Goal: Task Accomplishment & Management: Use online tool/utility

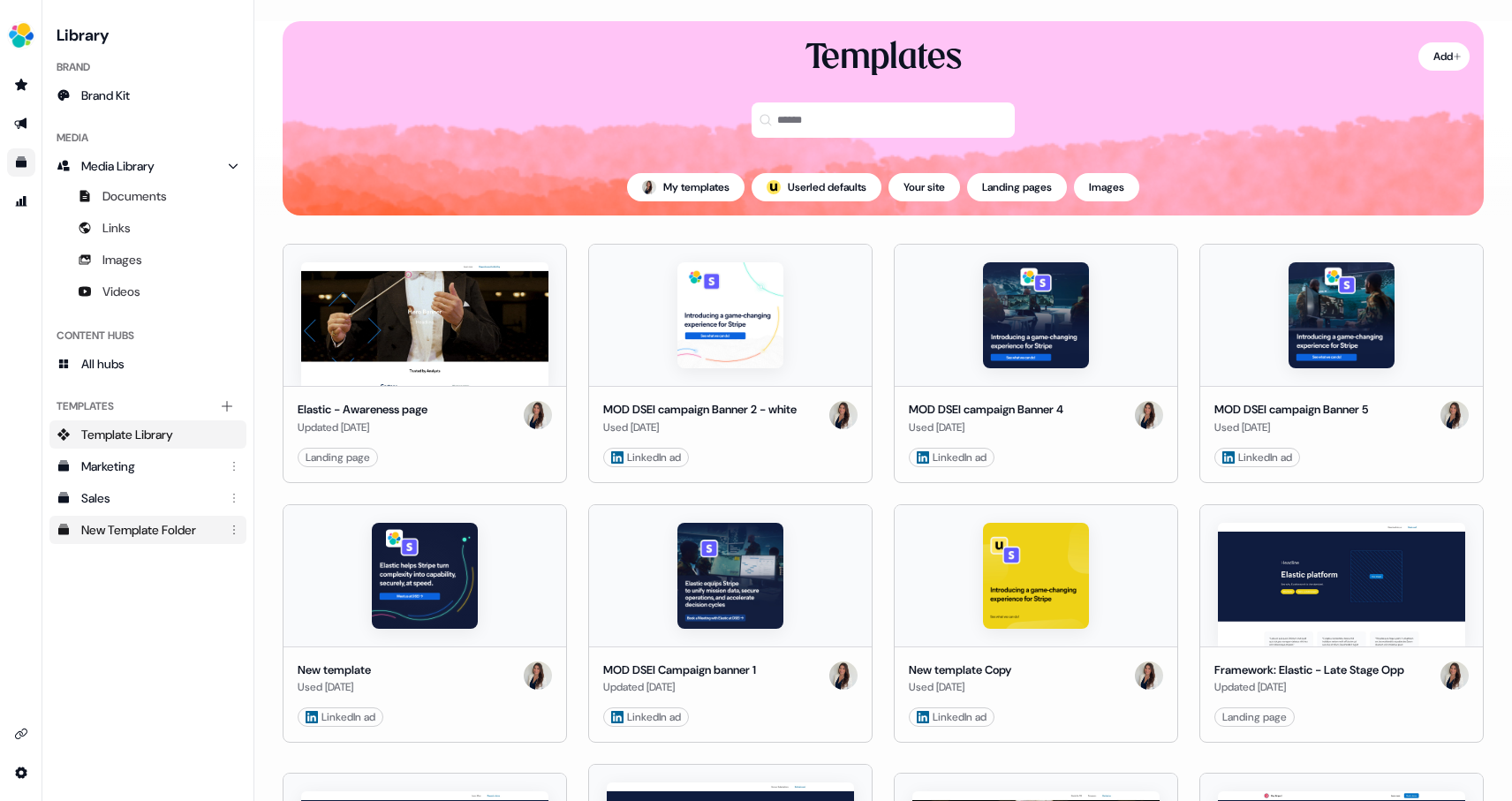
click at [160, 533] on div "New Template Folder" at bounding box center [150, 530] width 137 height 17
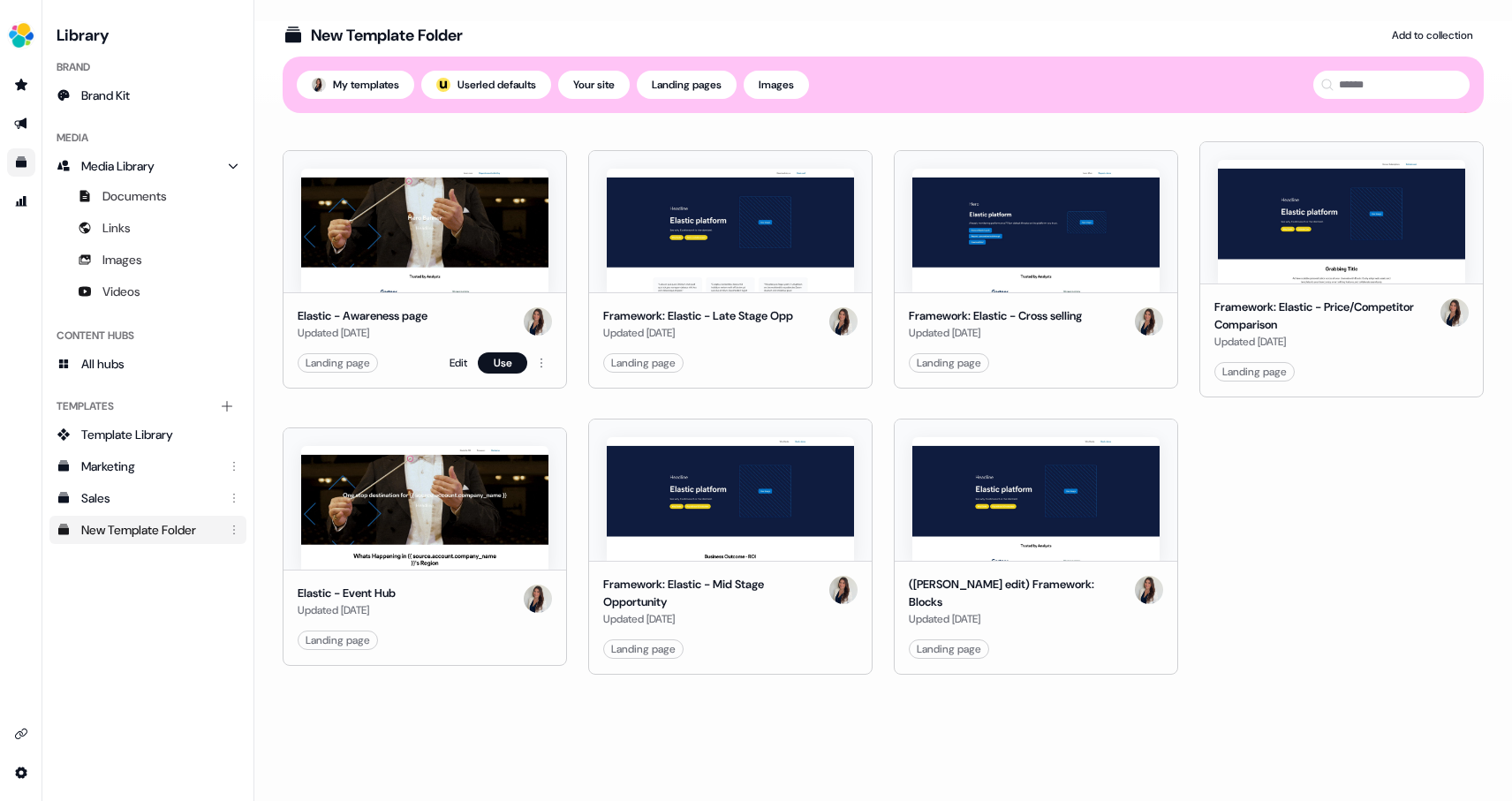
click at [421, 257] on img at bounding box center [425, 230] width 247 height 123
click at [498, 359] on button "Use" at bounding box center [502, 363] width 49 height 21
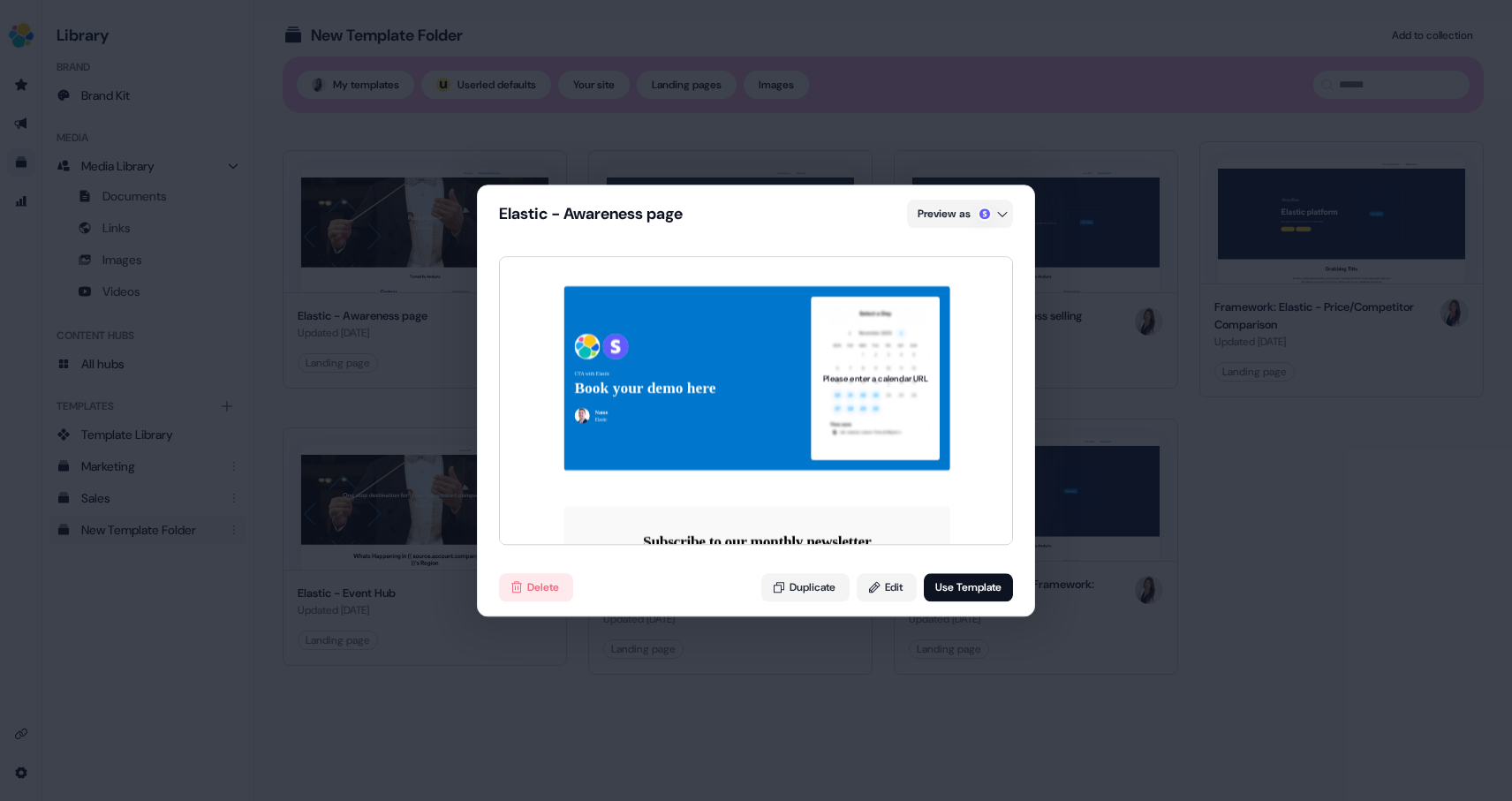
scroll to position [4550, 0]
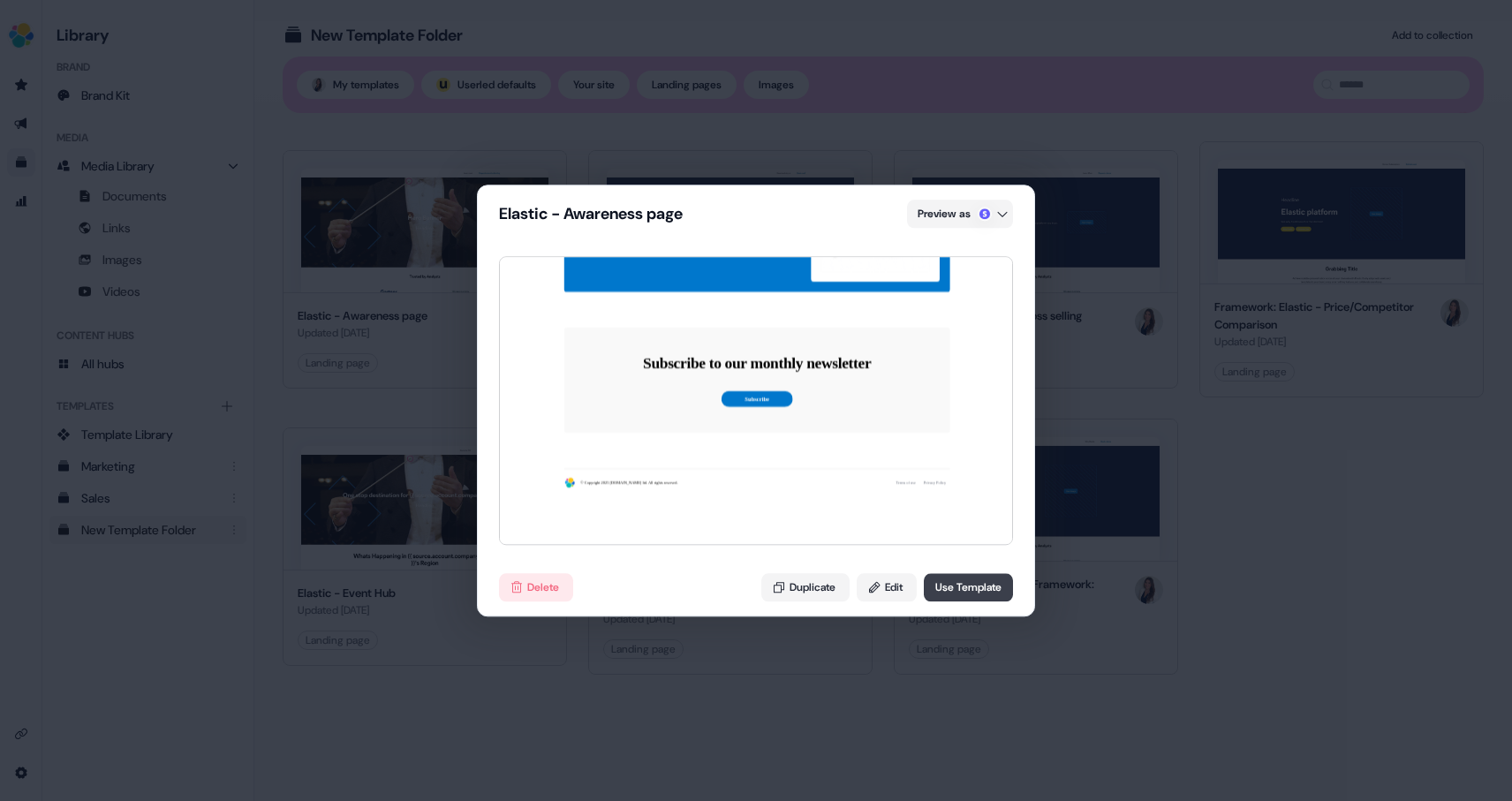
click at [958, 595] on button "Use Template" at bounding box center [969, 587] width 89 height 28
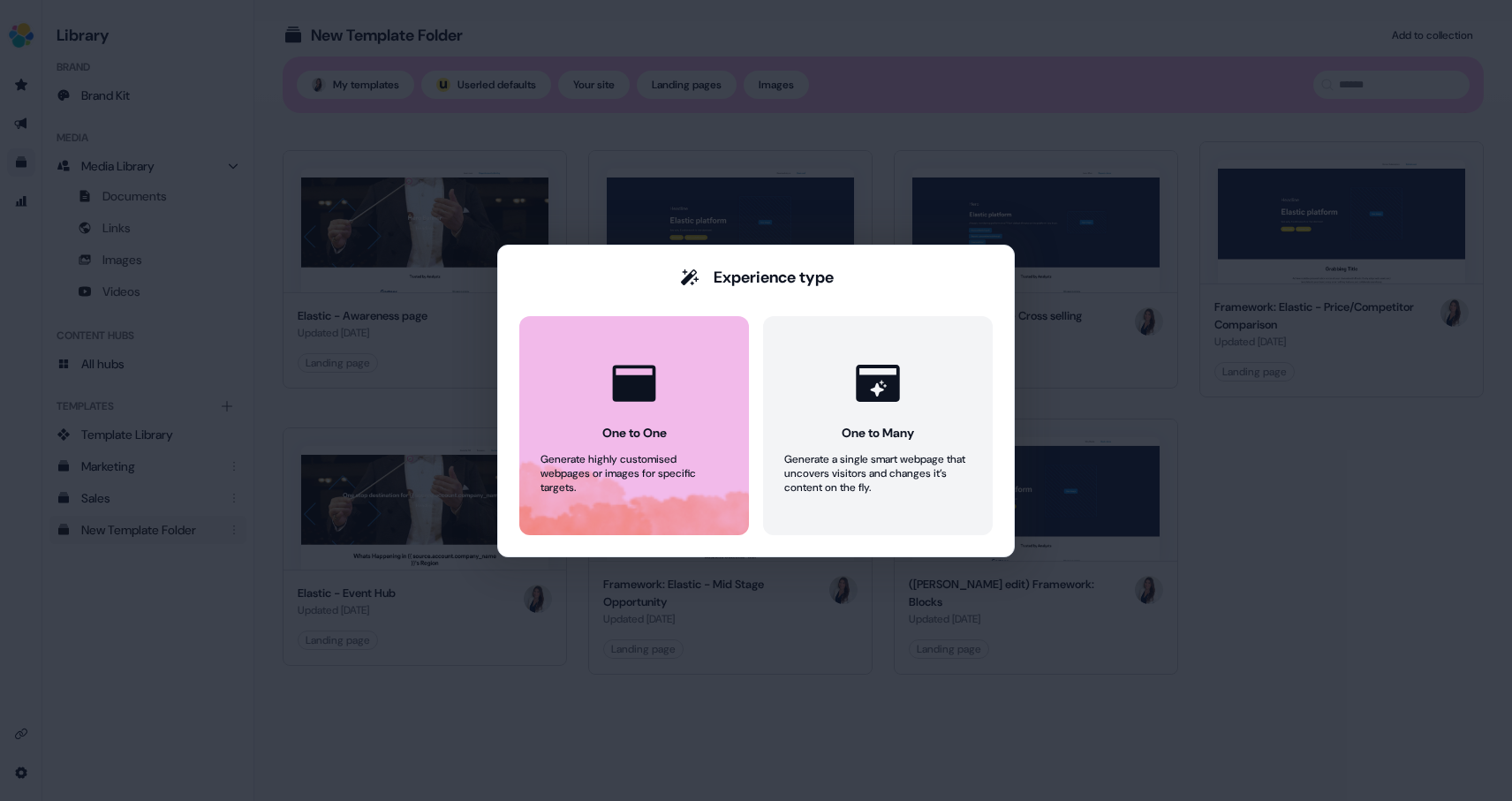
click at [631, 421] on button "One to One Generate highly customised webpages or images for specific targets." at bounding box center [634, 426] width 229 height 219
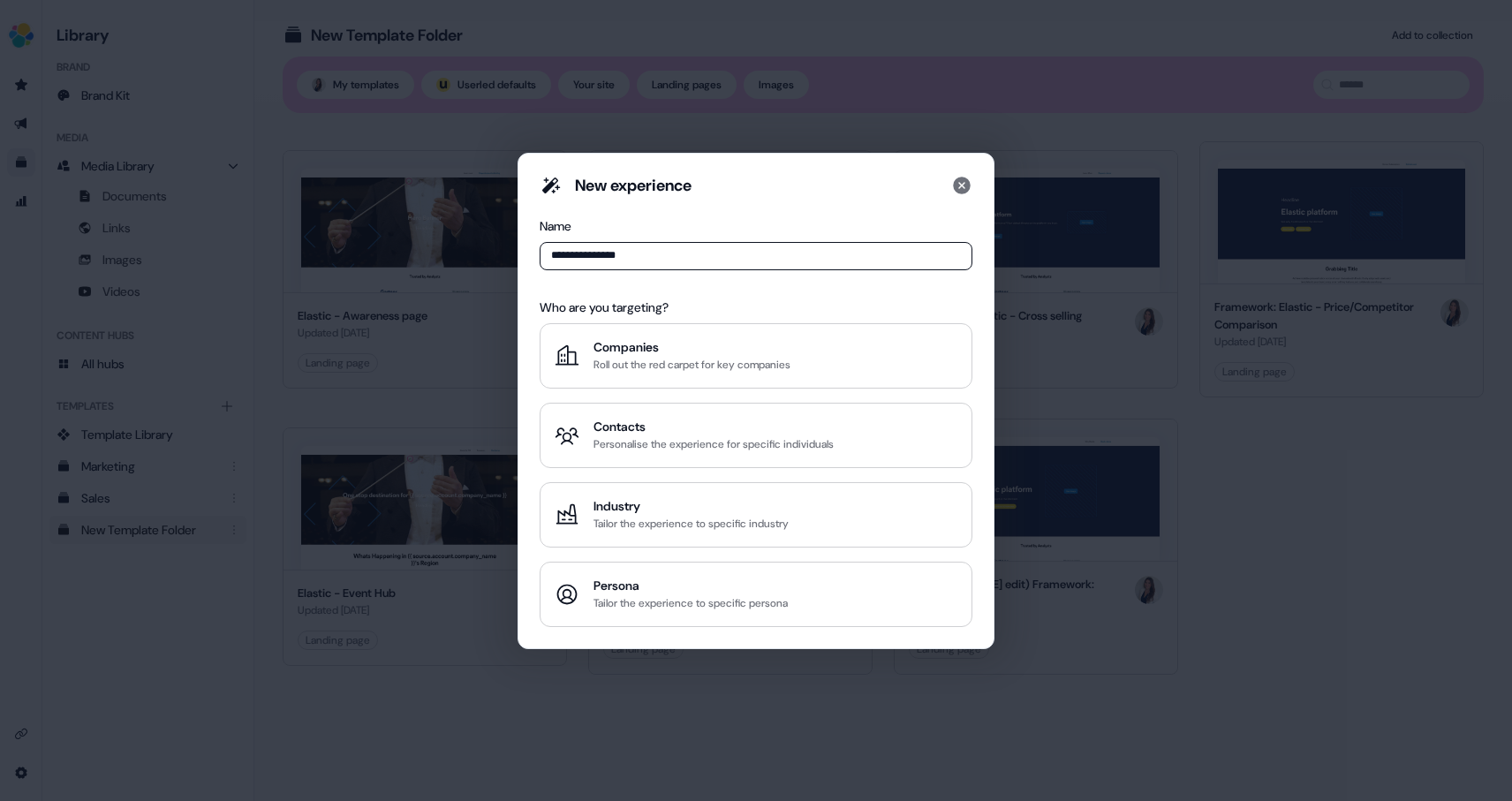
type input "**********"
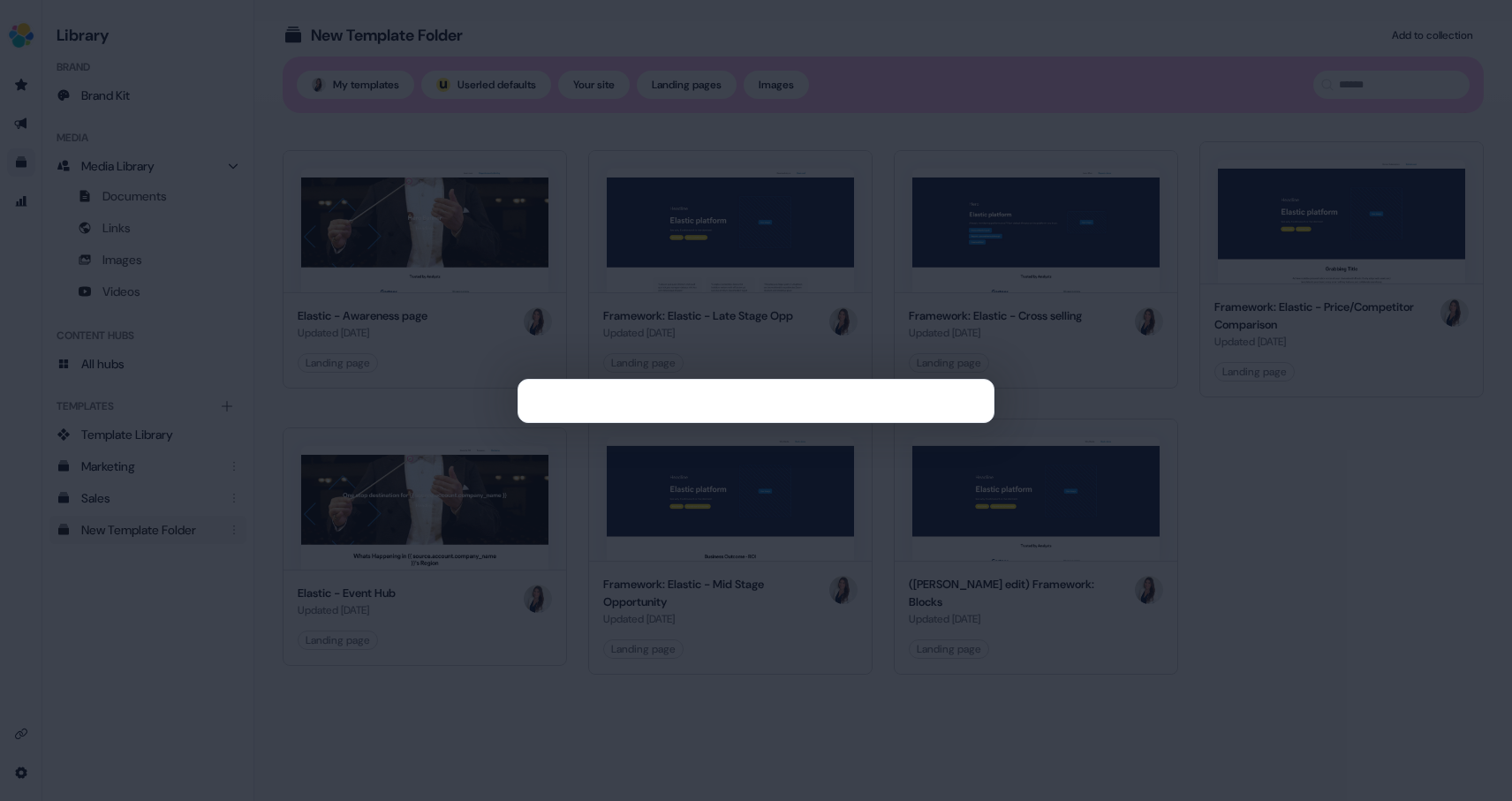
click at [464, 353] on div at bounding box center [756, 400] width 1512 height 801
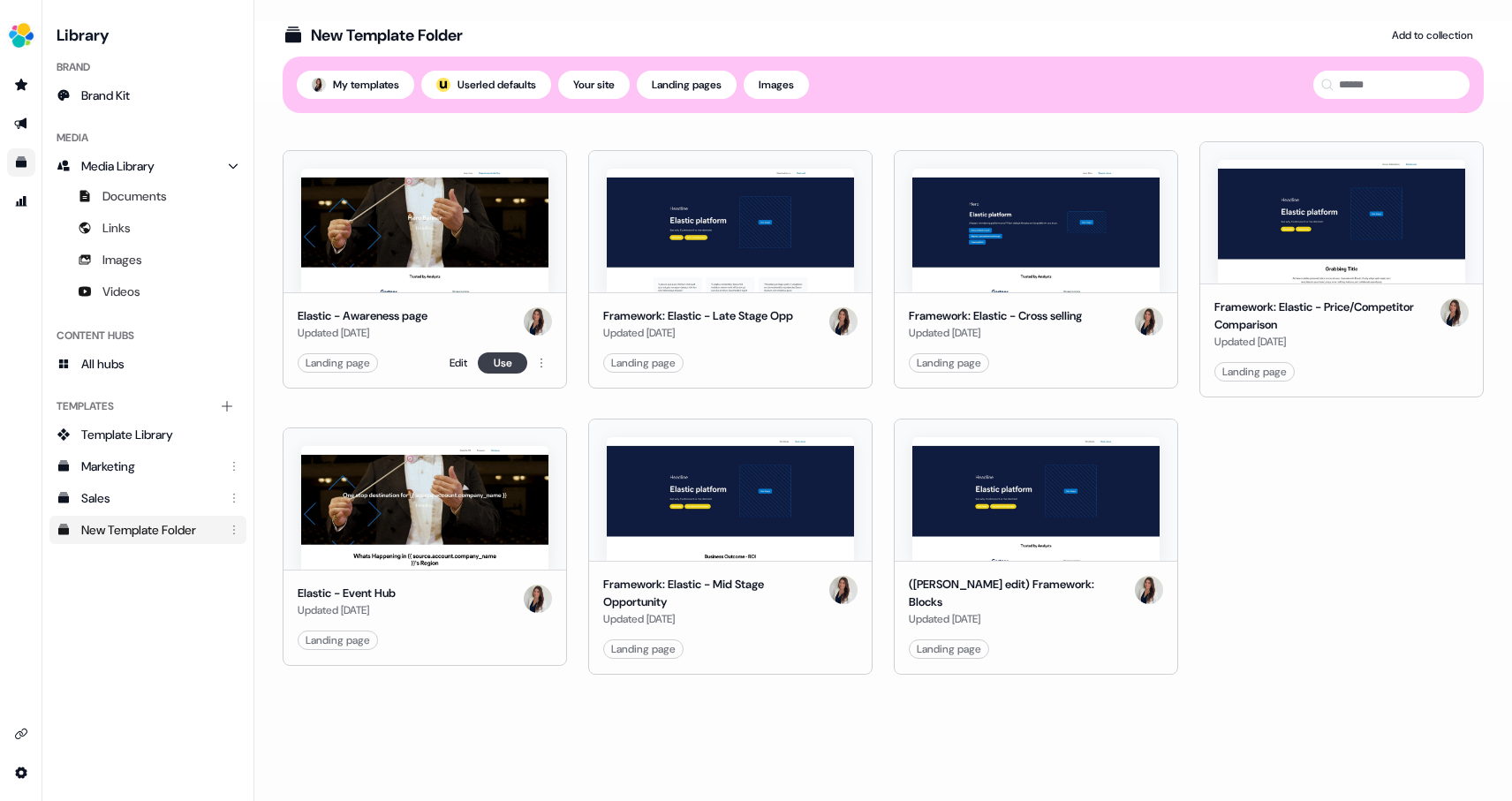
click at [519, 360] on button "Use" at bounding box center [502, 363] width 49 height 21
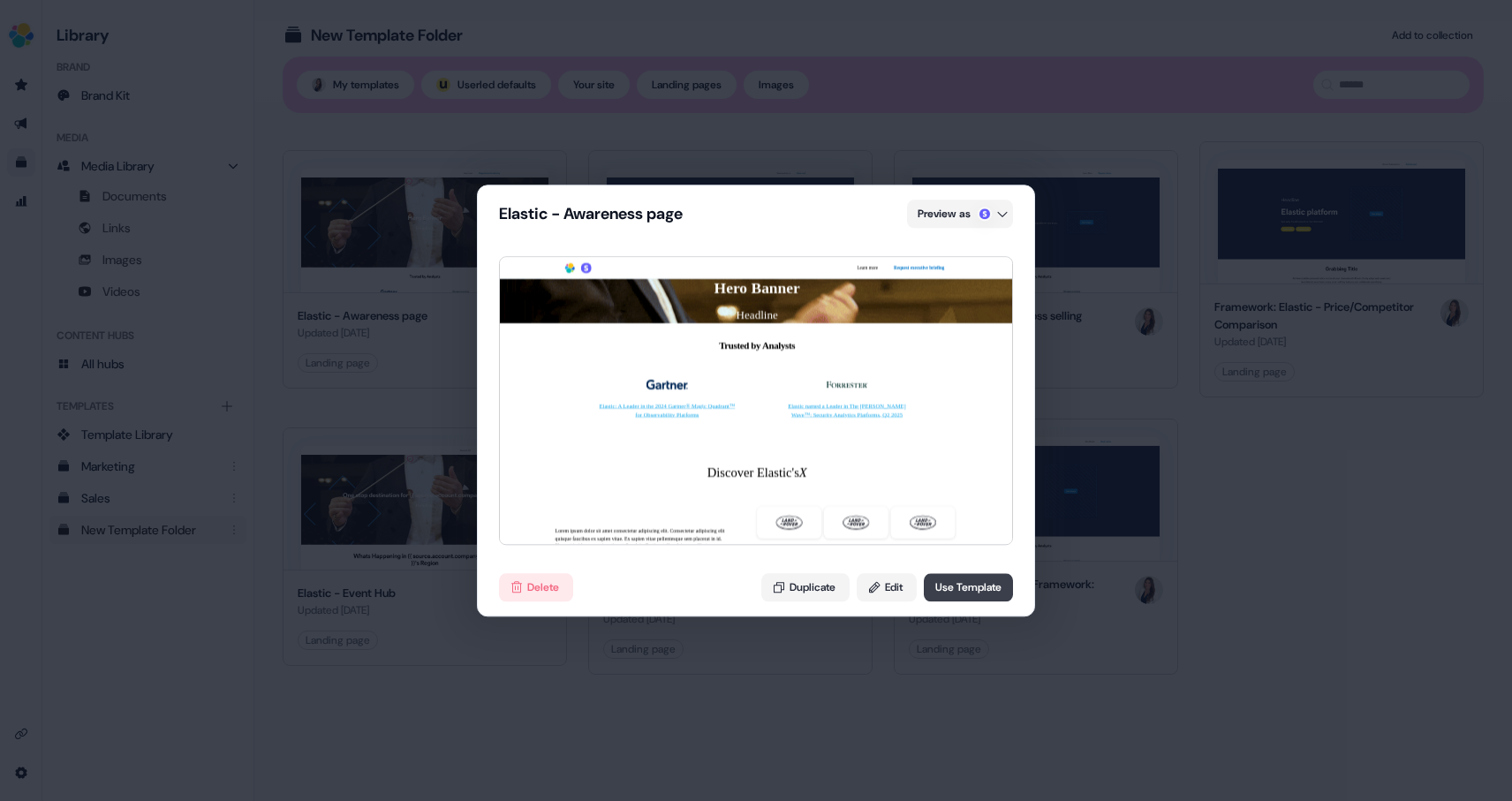
click at [981, 585] on button "Use Template" at bounding box center [969, 587] width 89 height 28
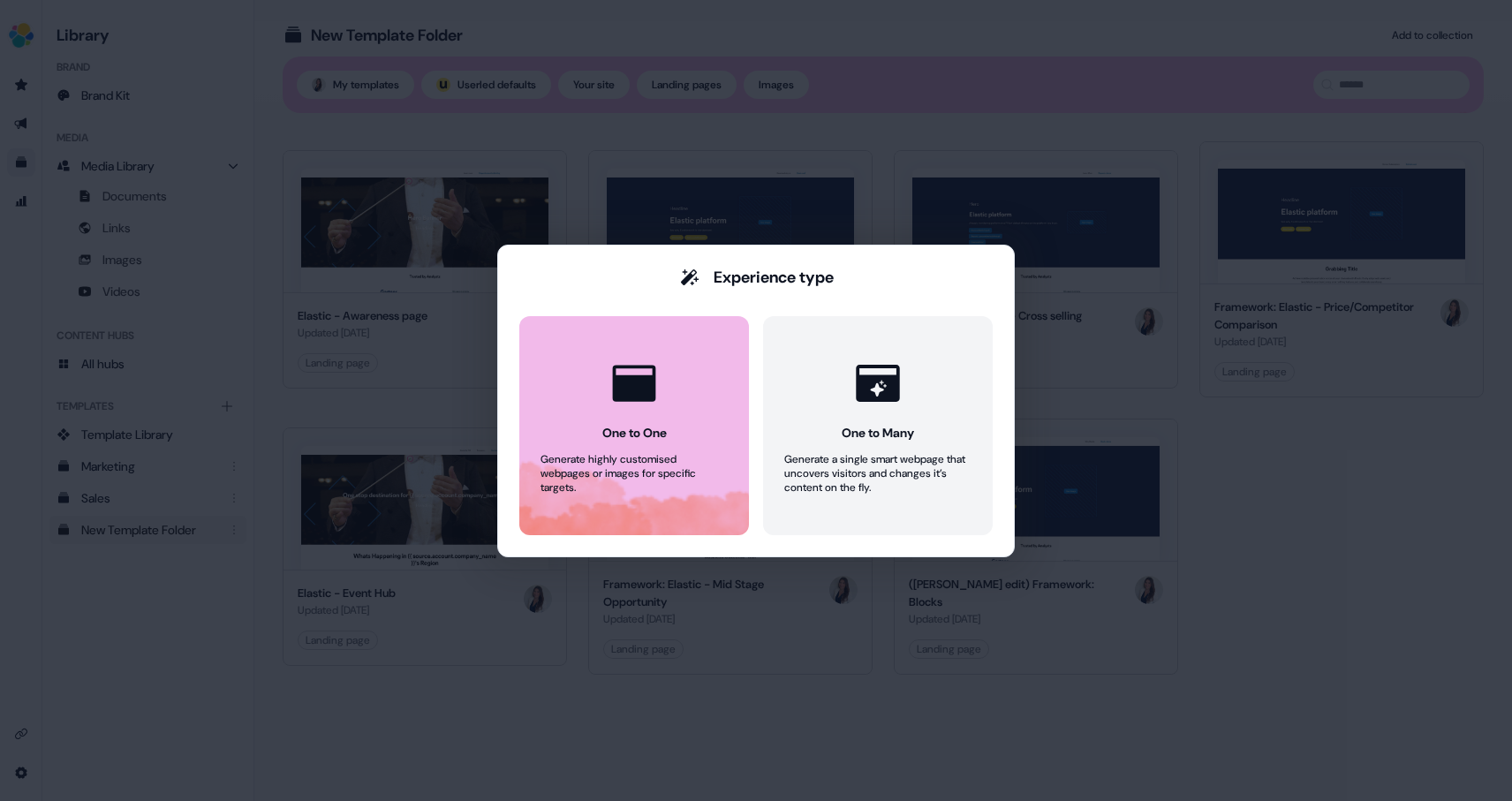
click at [520, 391] on div "One to One Generate highly customised webpages or images for specific targets. …" at bounding box center [756, 426] width 473 height 219
click at [602, 406] on div at bounding box center [635, 384] width 68 height 68
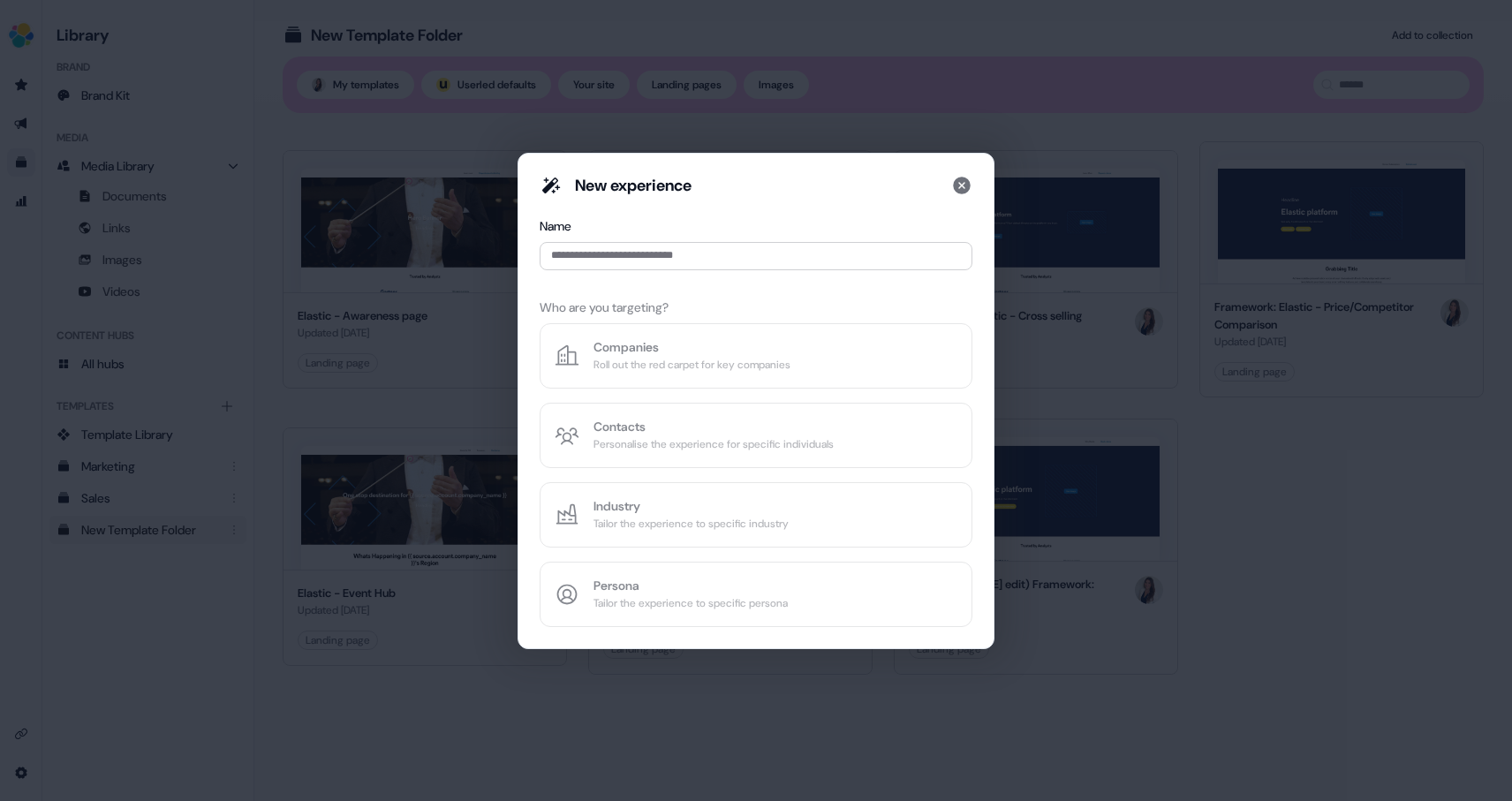
click at [643, 380] on div "New experience Name Who are you targeting? Companies Roll out the red carpet fo…" at bounding box center [756, 400] width 433 height 452
click at [602, 248] on input at bounding box center [756, 256] width 433 height 28
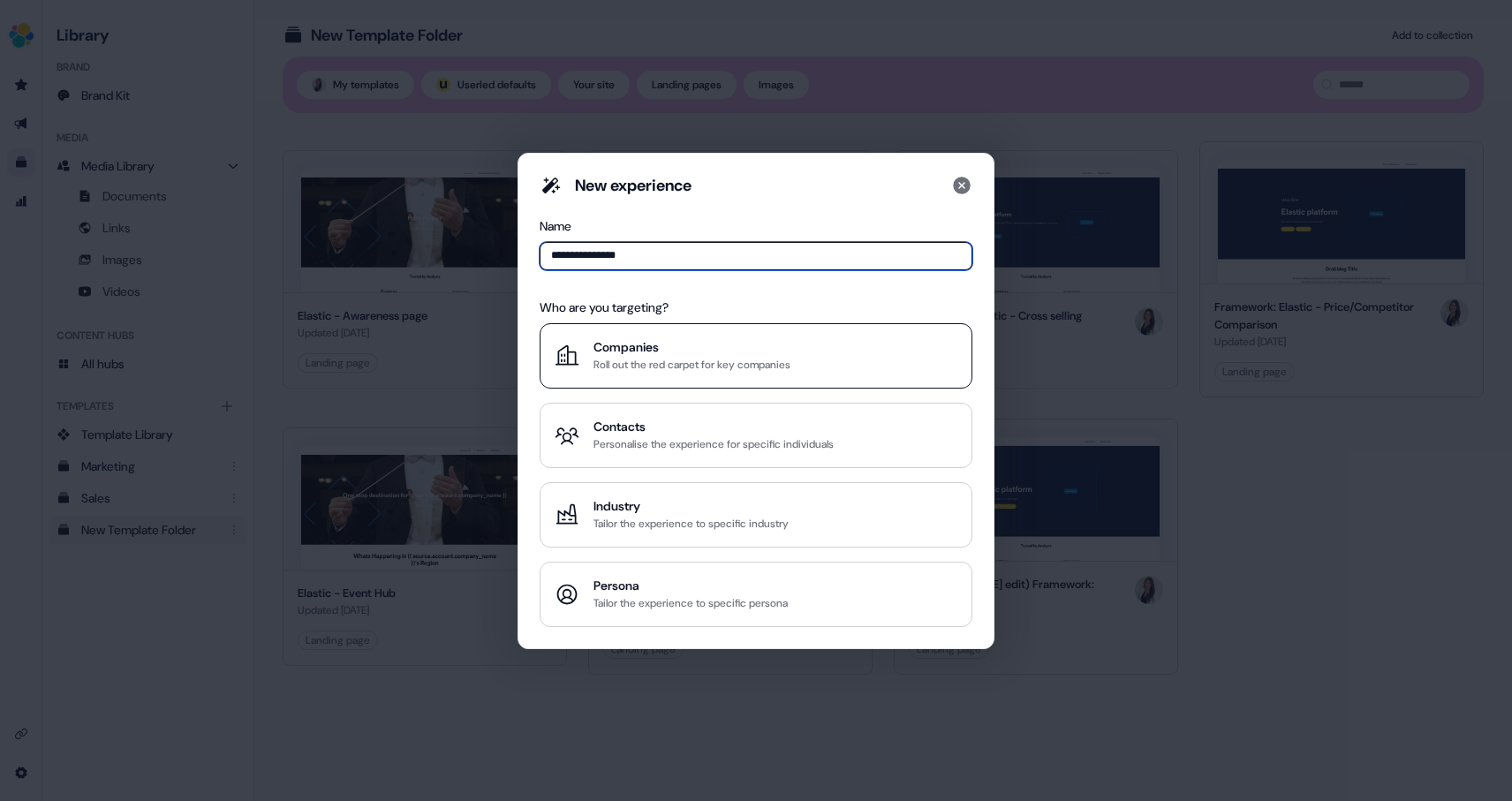
type input "**********"
click at [616, 359] on div "Roll out the red carpet for key companies" at bounding box center [692, 364] width 197 height 17
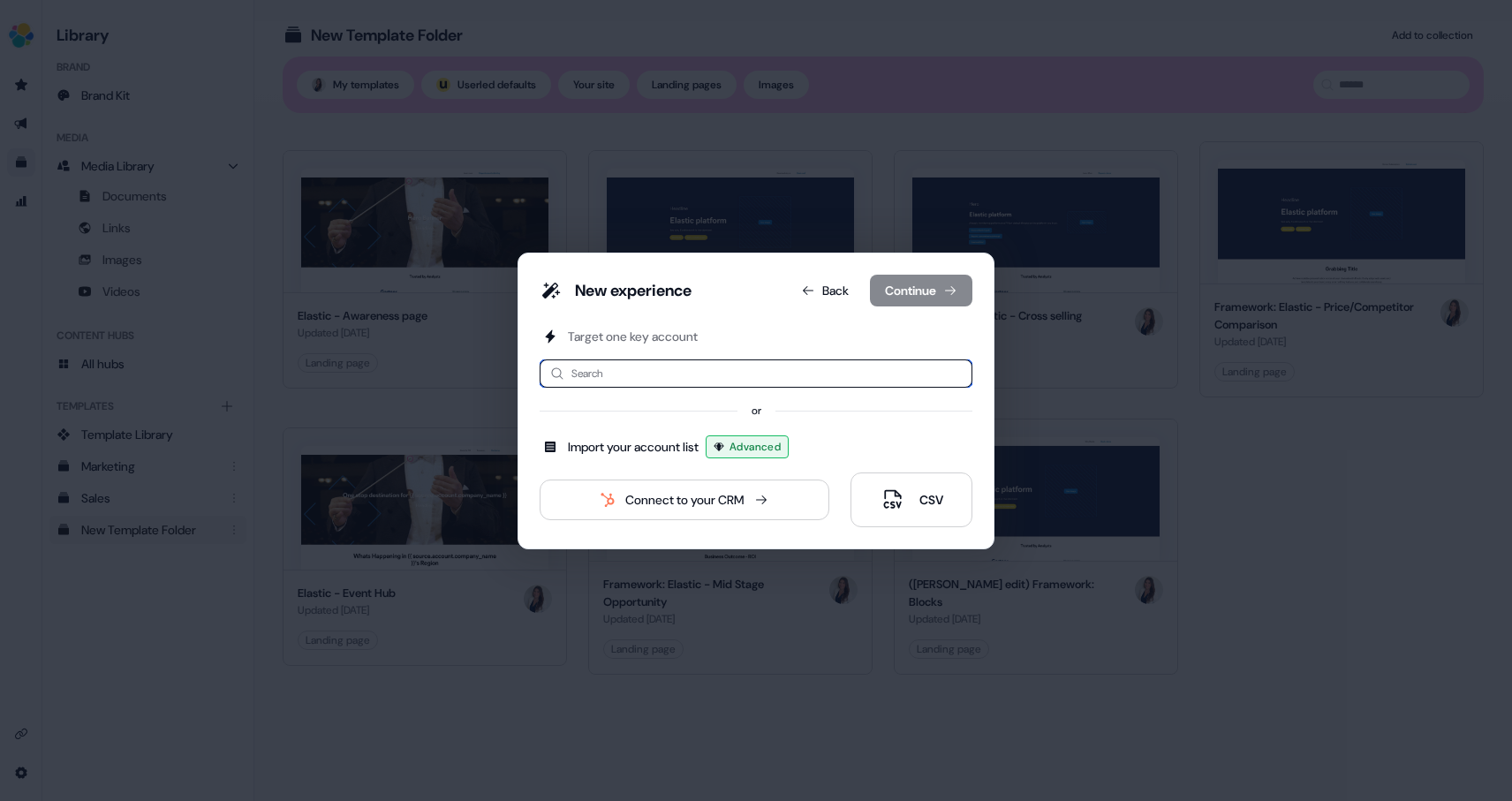
click at [667, 375] on input at bounding box center [756, 374] width 433 height 28
type input "**********"
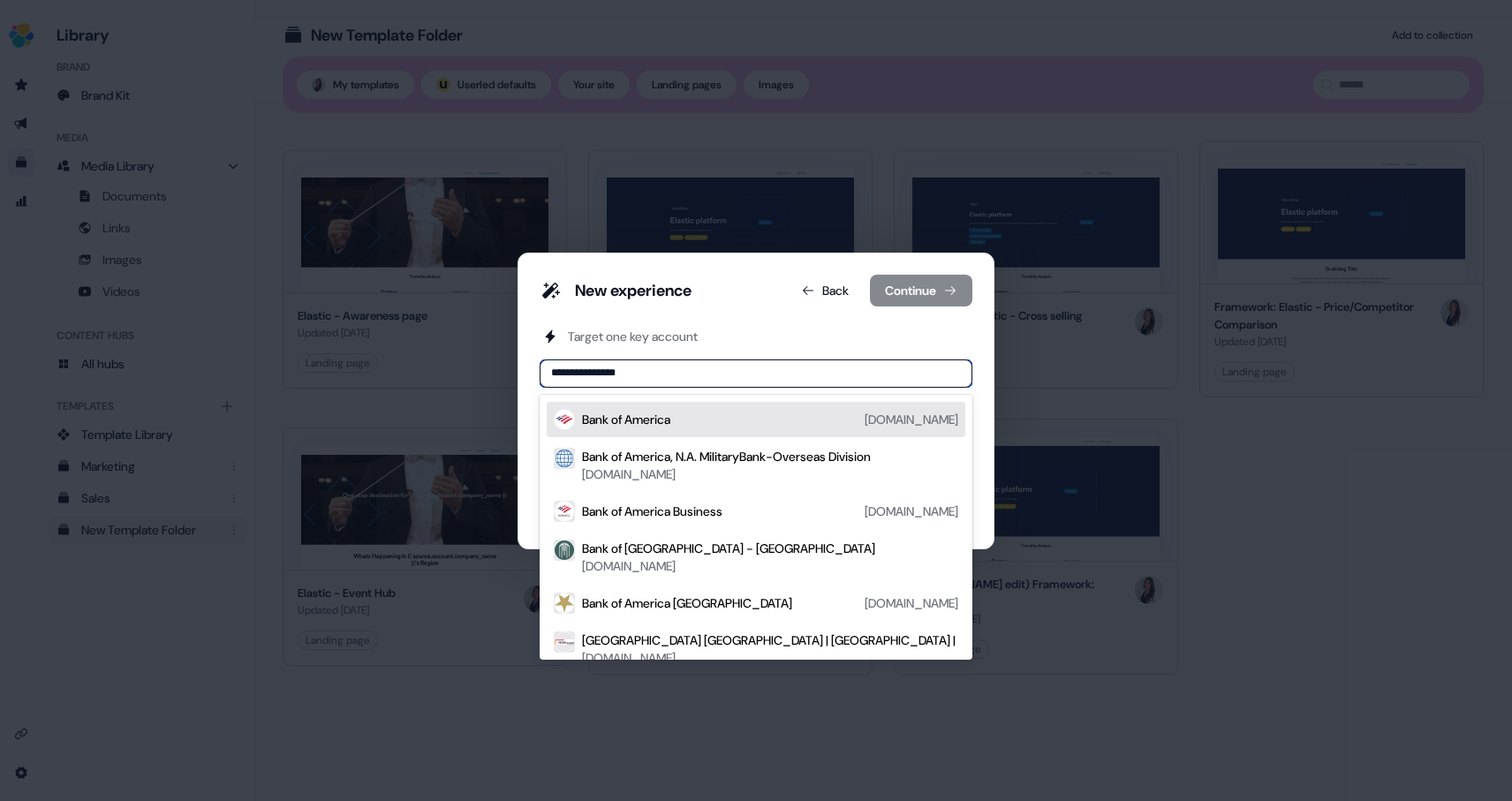
click at [680, 424] on div "Bank of America [DOMAIN_NAME]" at bounding box center [770, 419] width 376 height 21
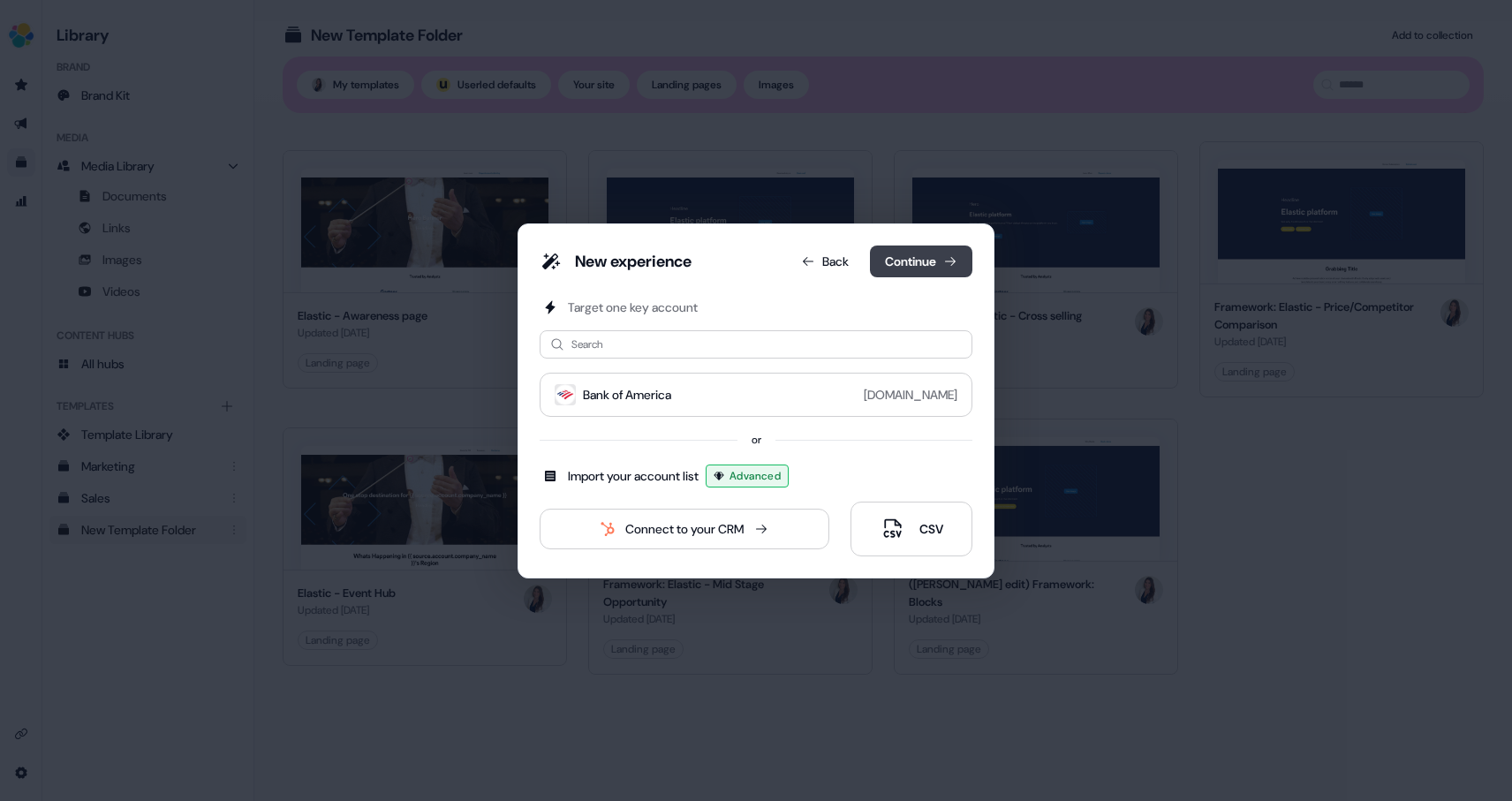
click at [917, 263] on button "Continue" at bounding box center [921, 261] width 102 height 32
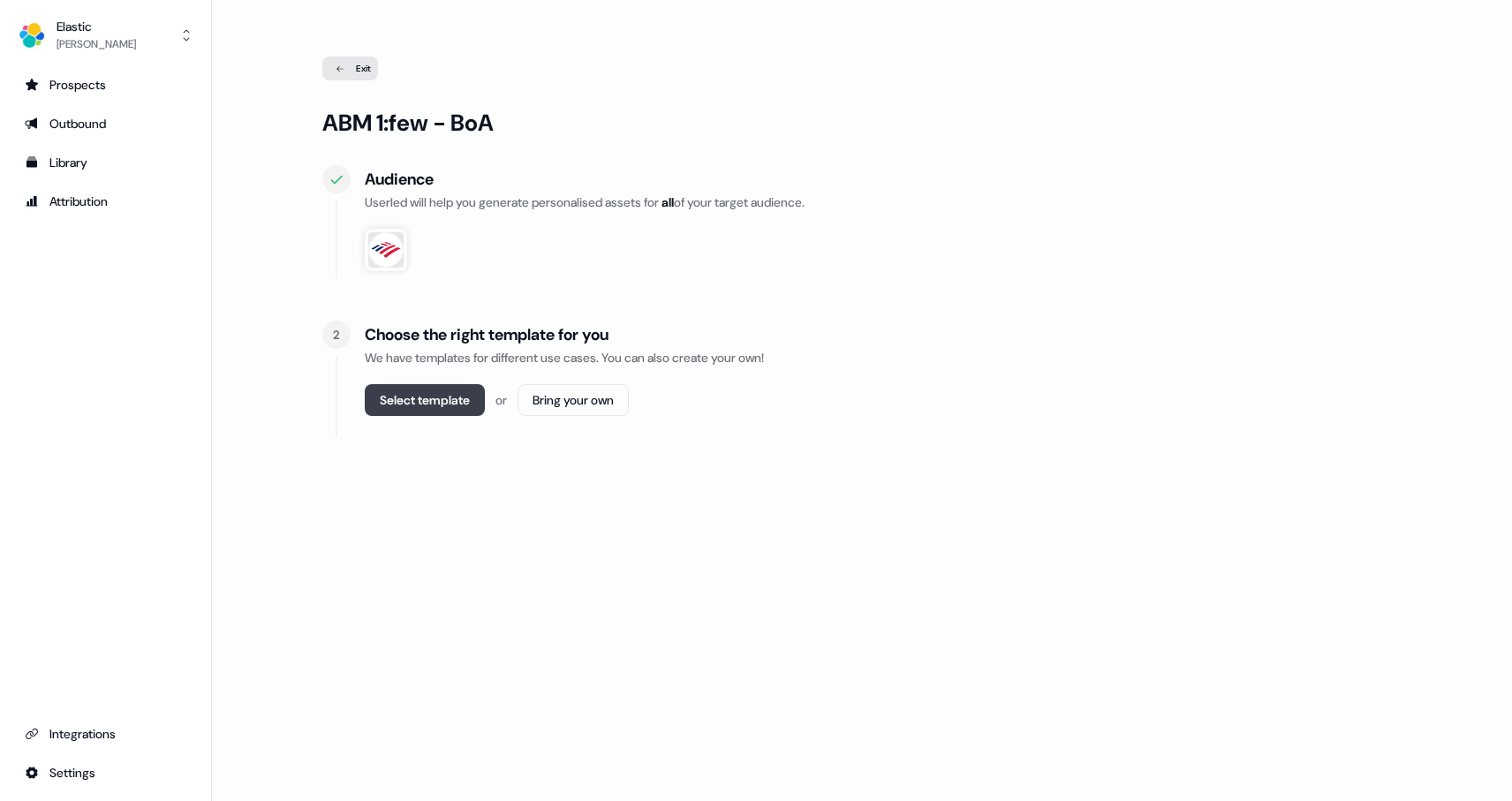
click at [446, 405] on button "Select template" at bounding box center [425, 400] width 121 height 32
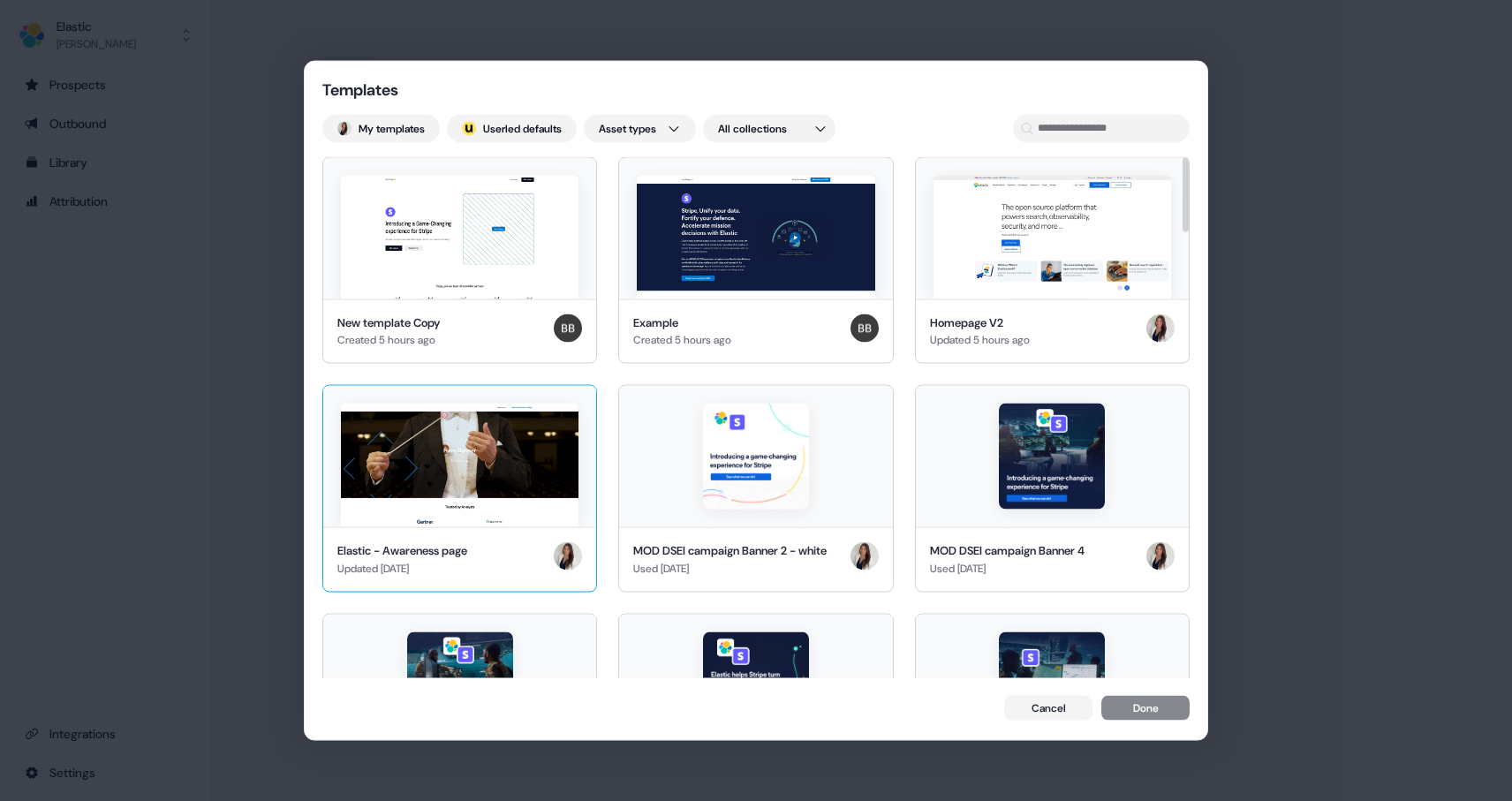
click at [474, 478] on img at bounding box center [459, 465] width 237 height 123
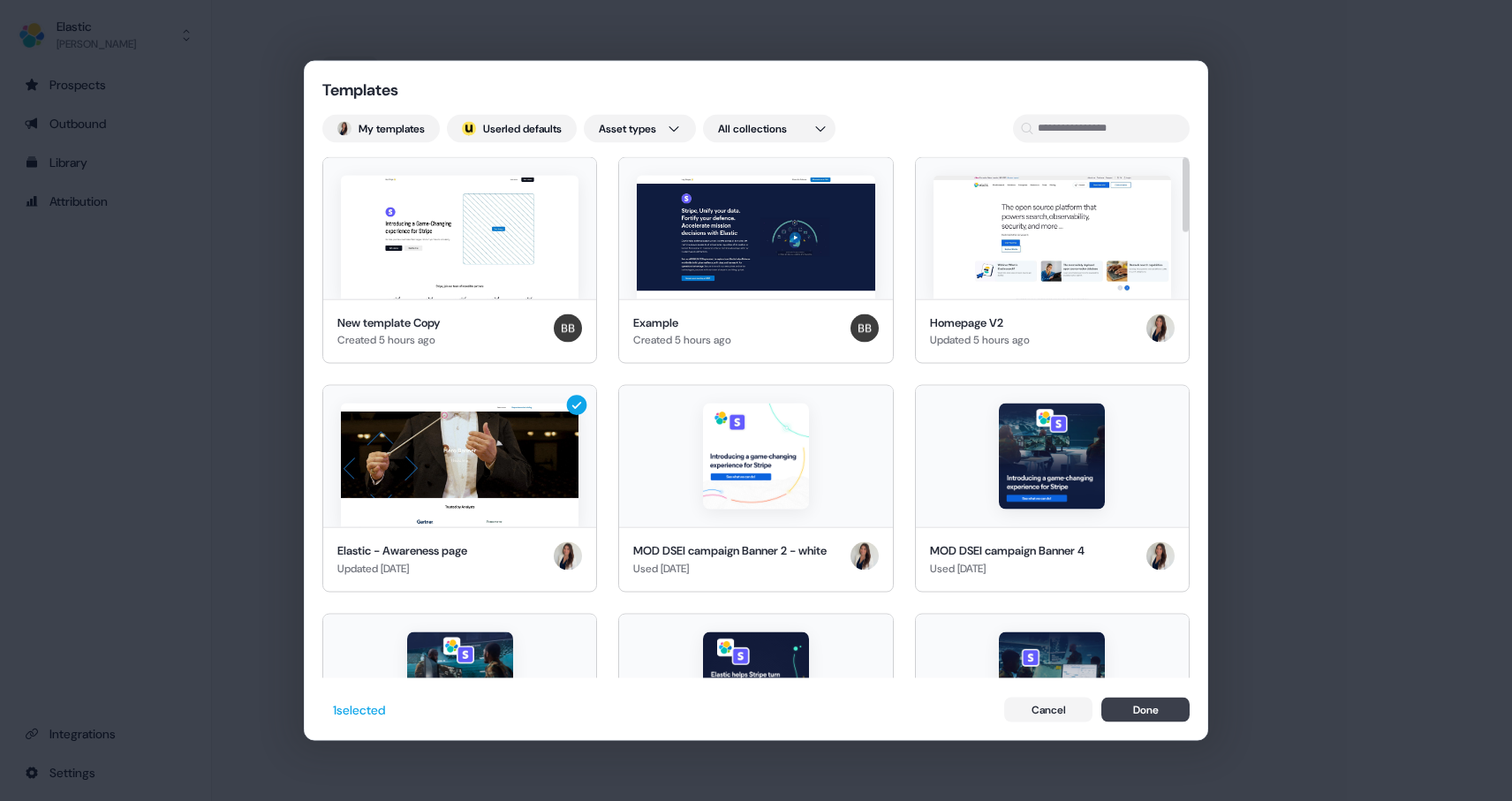
click at [1166, 713] on button "Done" at bounding box center [1145, 710] width 89 height 25
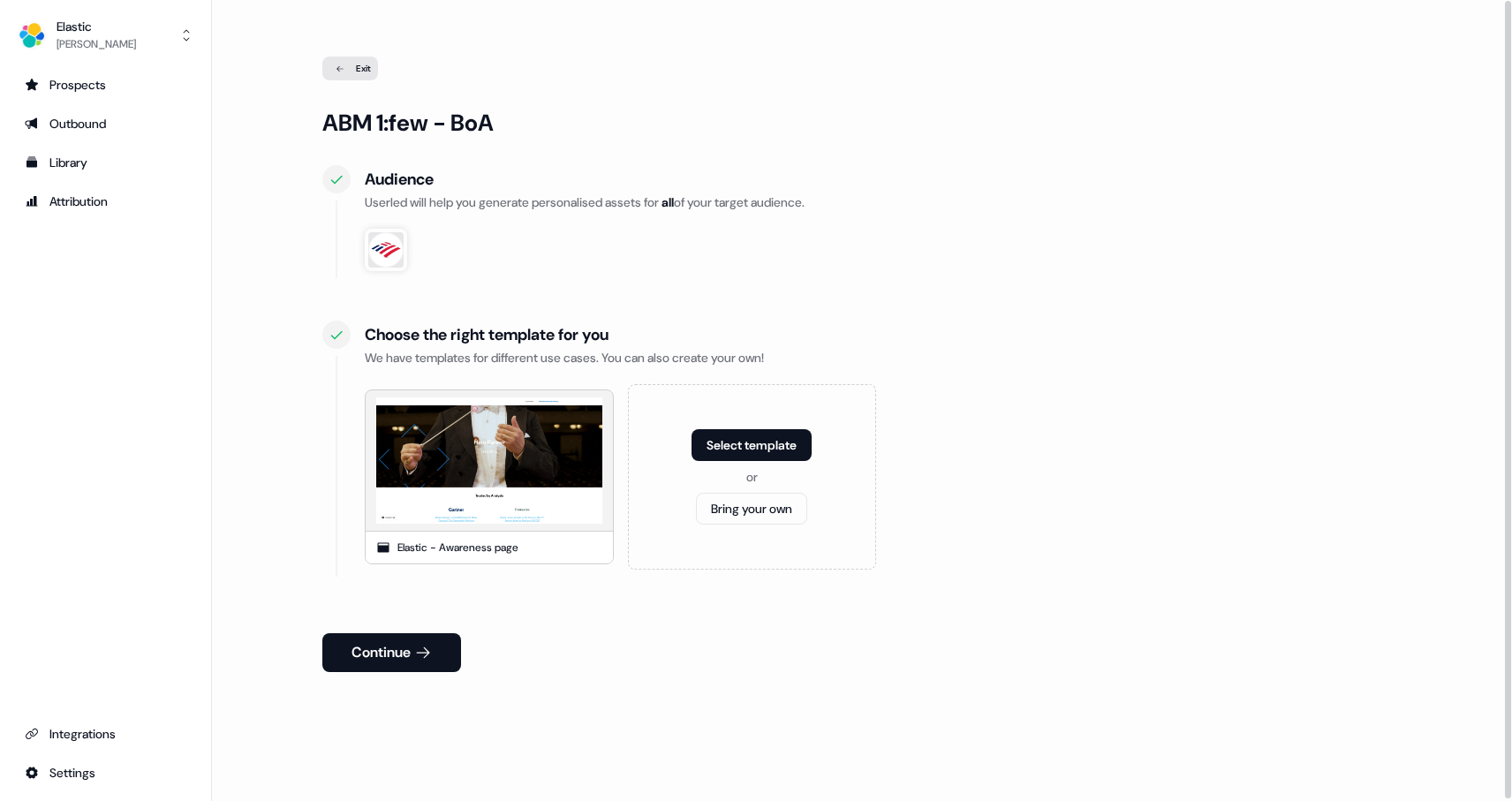
scroll to position [2, 0]
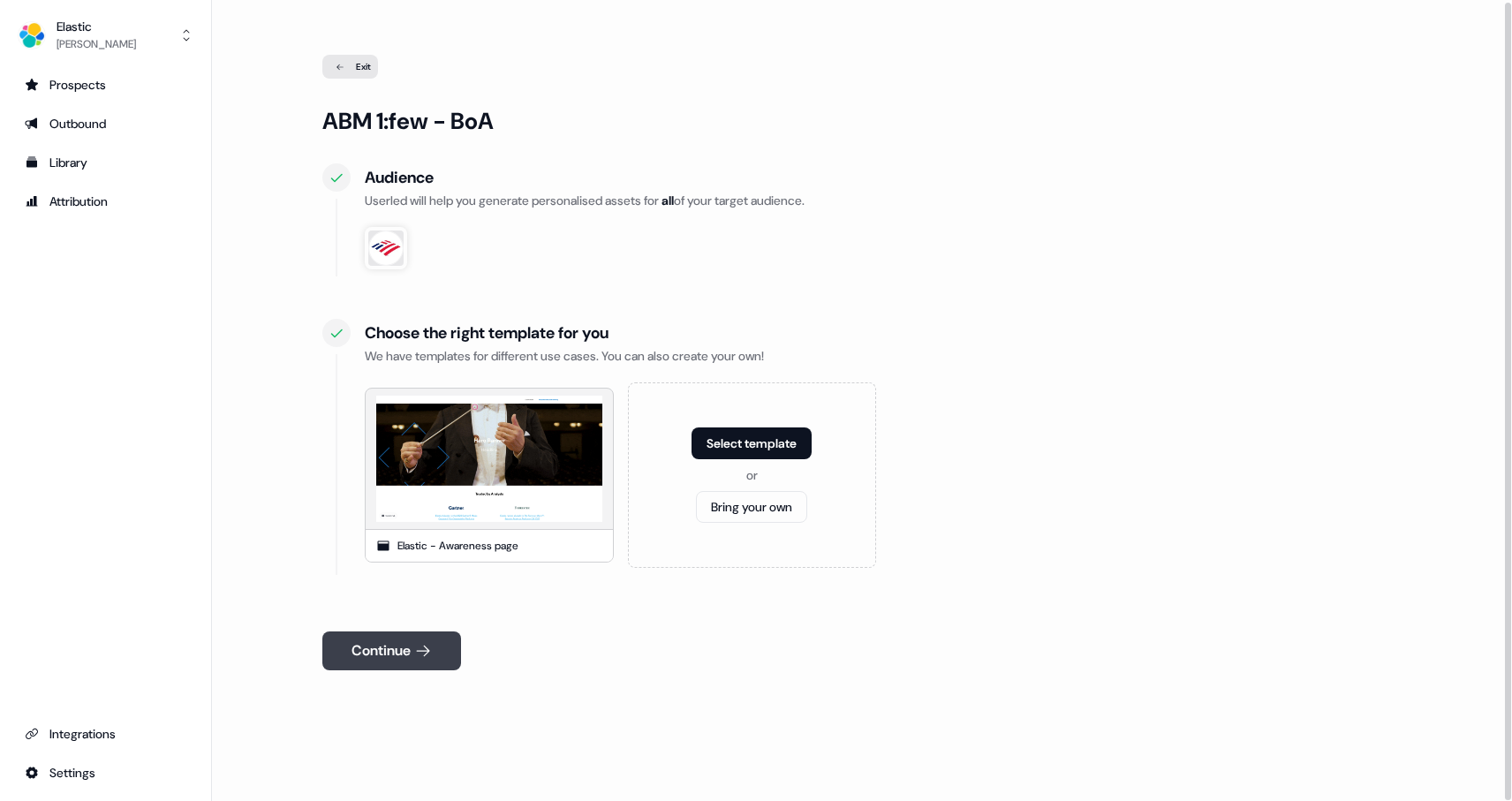
click at [397, 663] on button "Continue" at bounding box center [392, 651] width 139 height 39
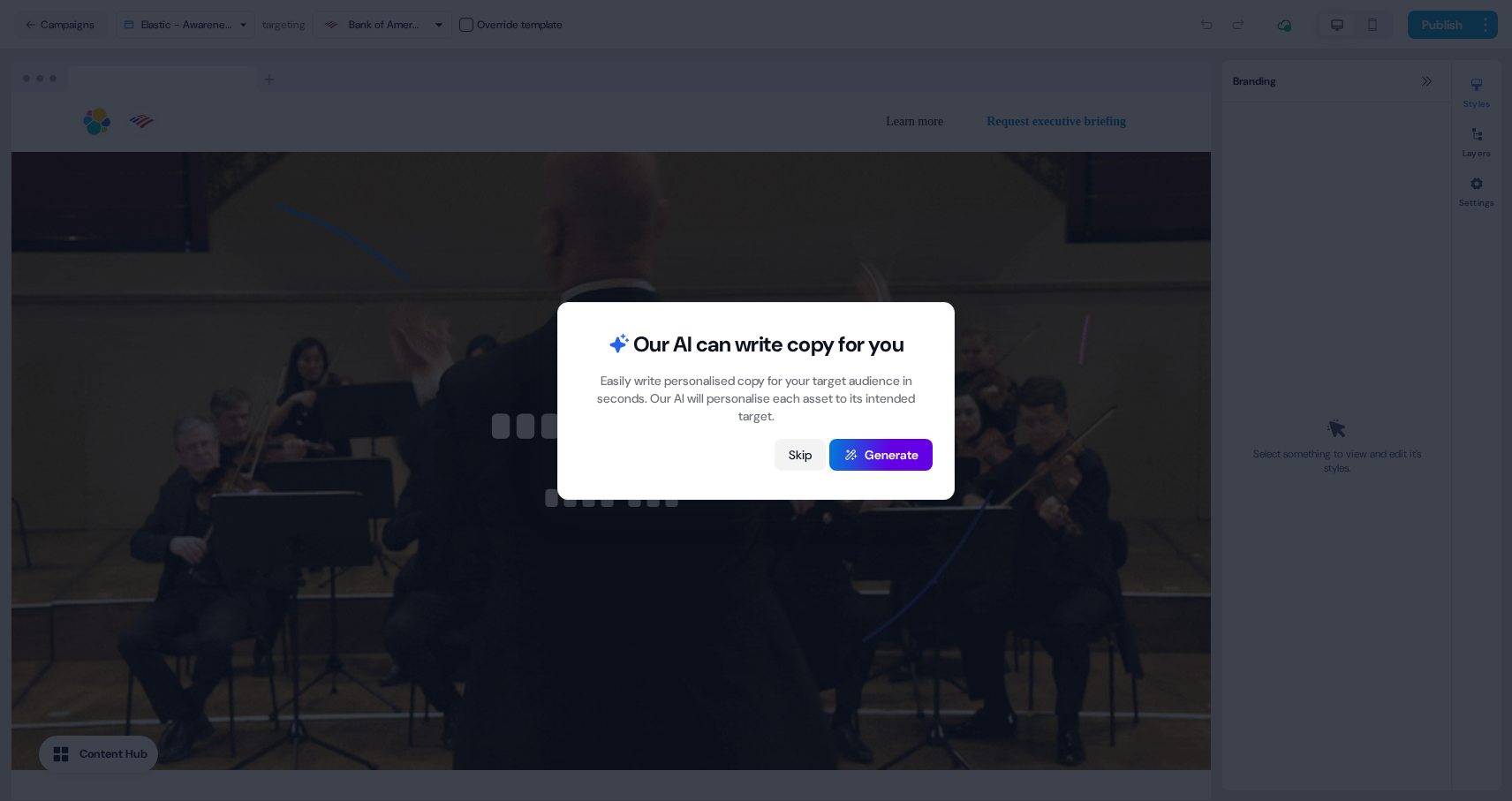
click at [787, 459] on button "Skip" at bounding box center [800, 455] width 51 height 32
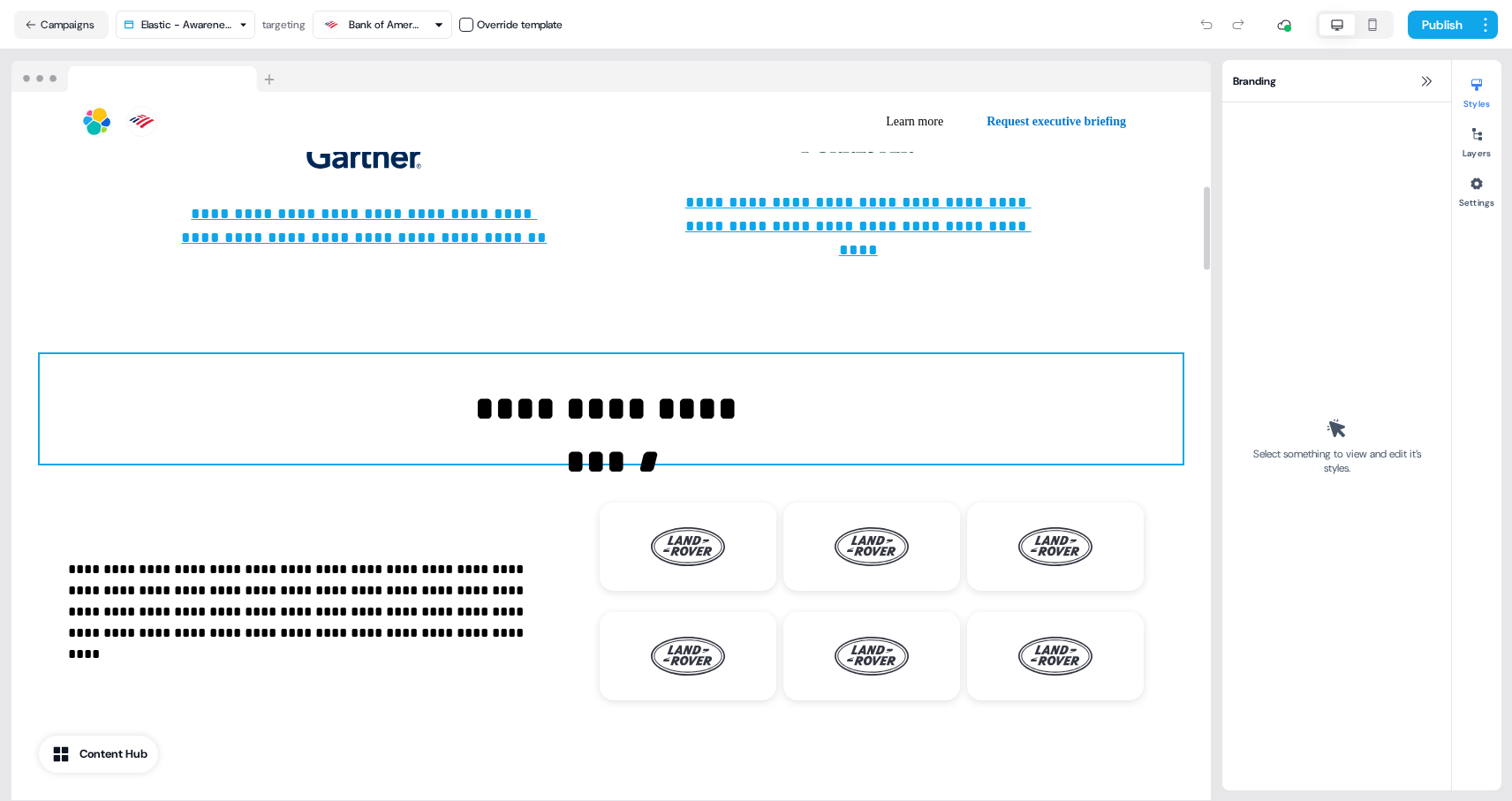
scroll to position [828, 0]
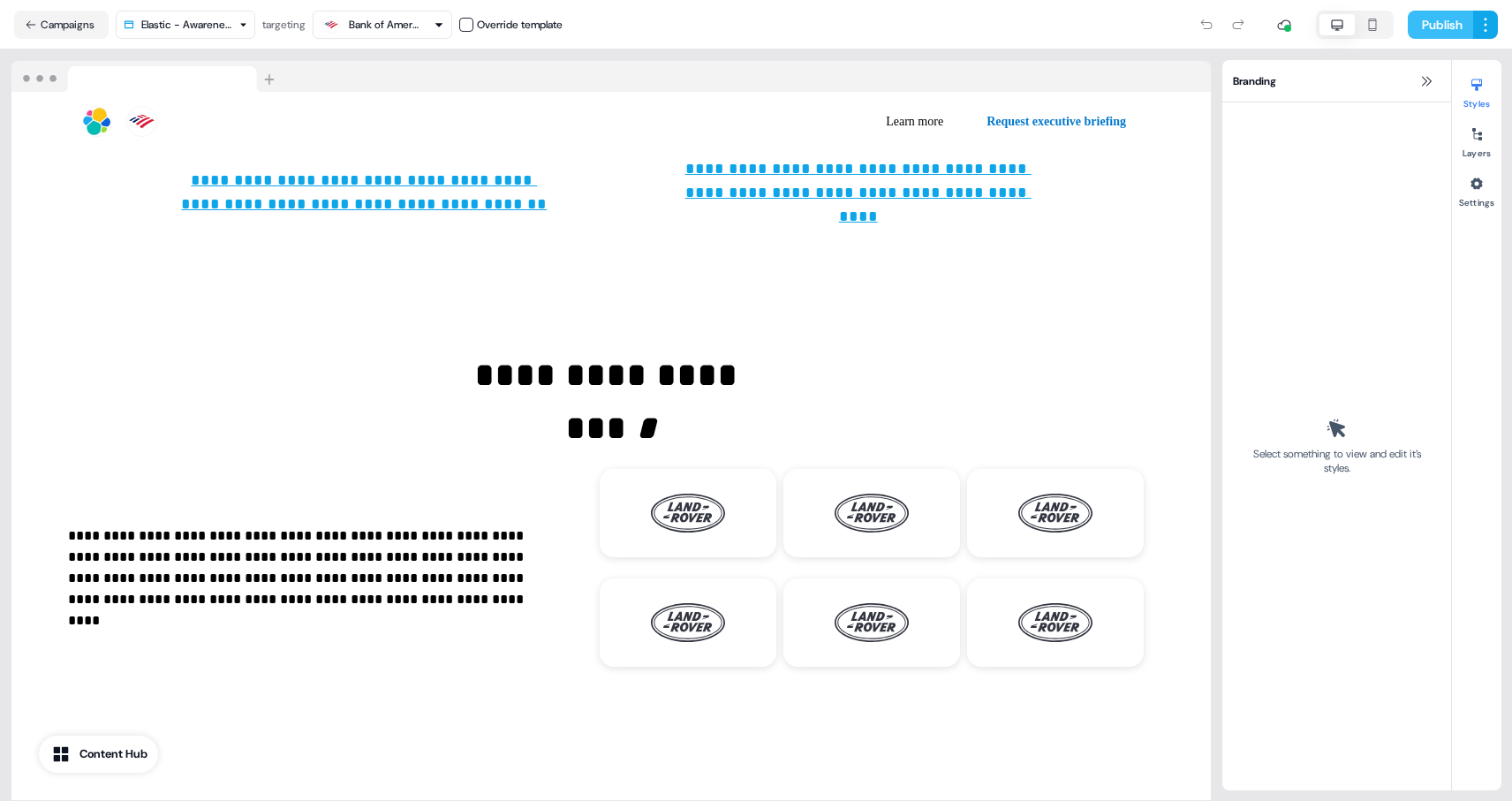
click at [1426, 36] on button "Publish" at bounding box center [1441, 25] width 66 height 28
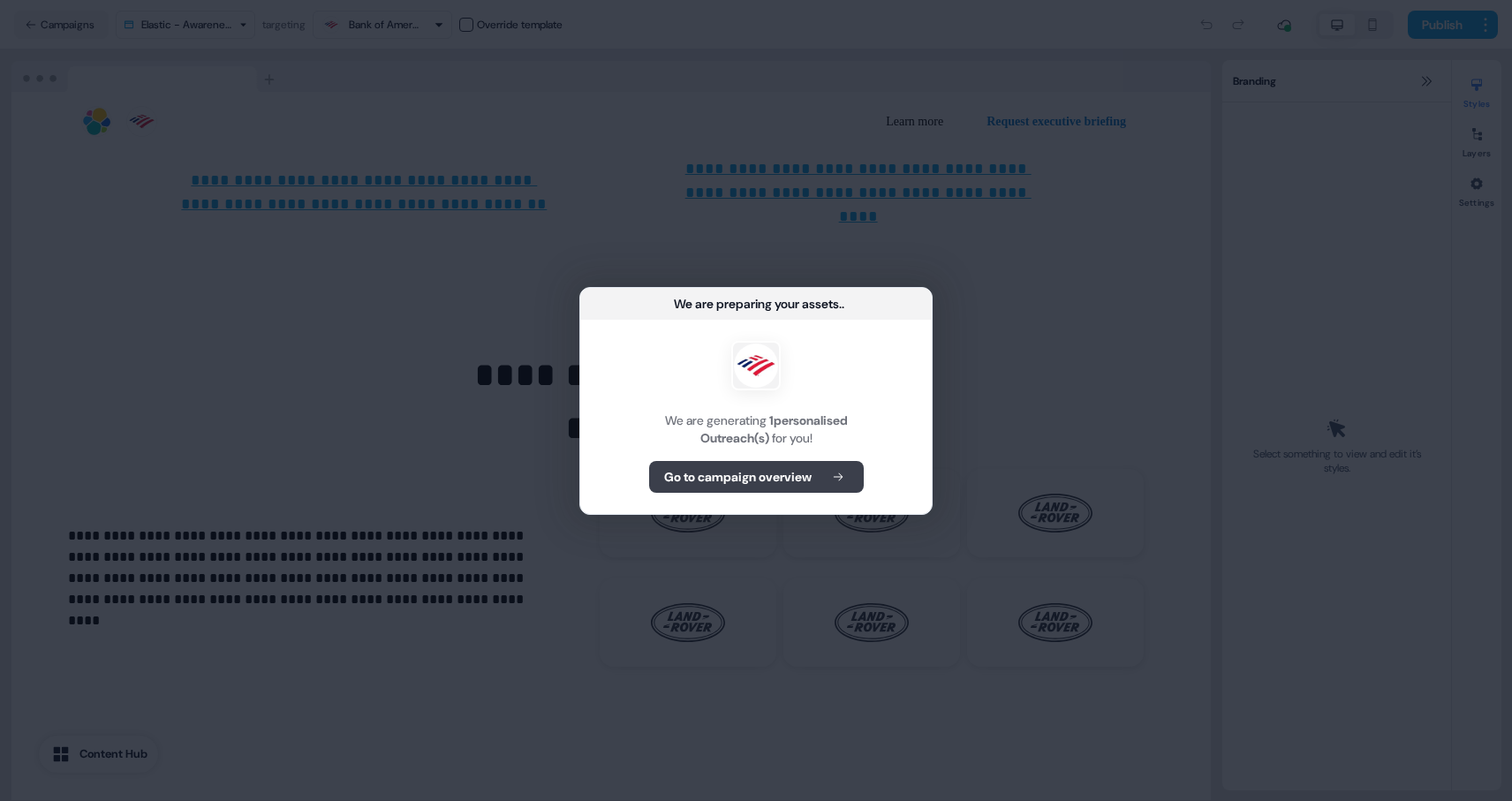
click at [781, 476] on b "Go to campaign overview" at bounding box center [738, 477] width 148 height 17
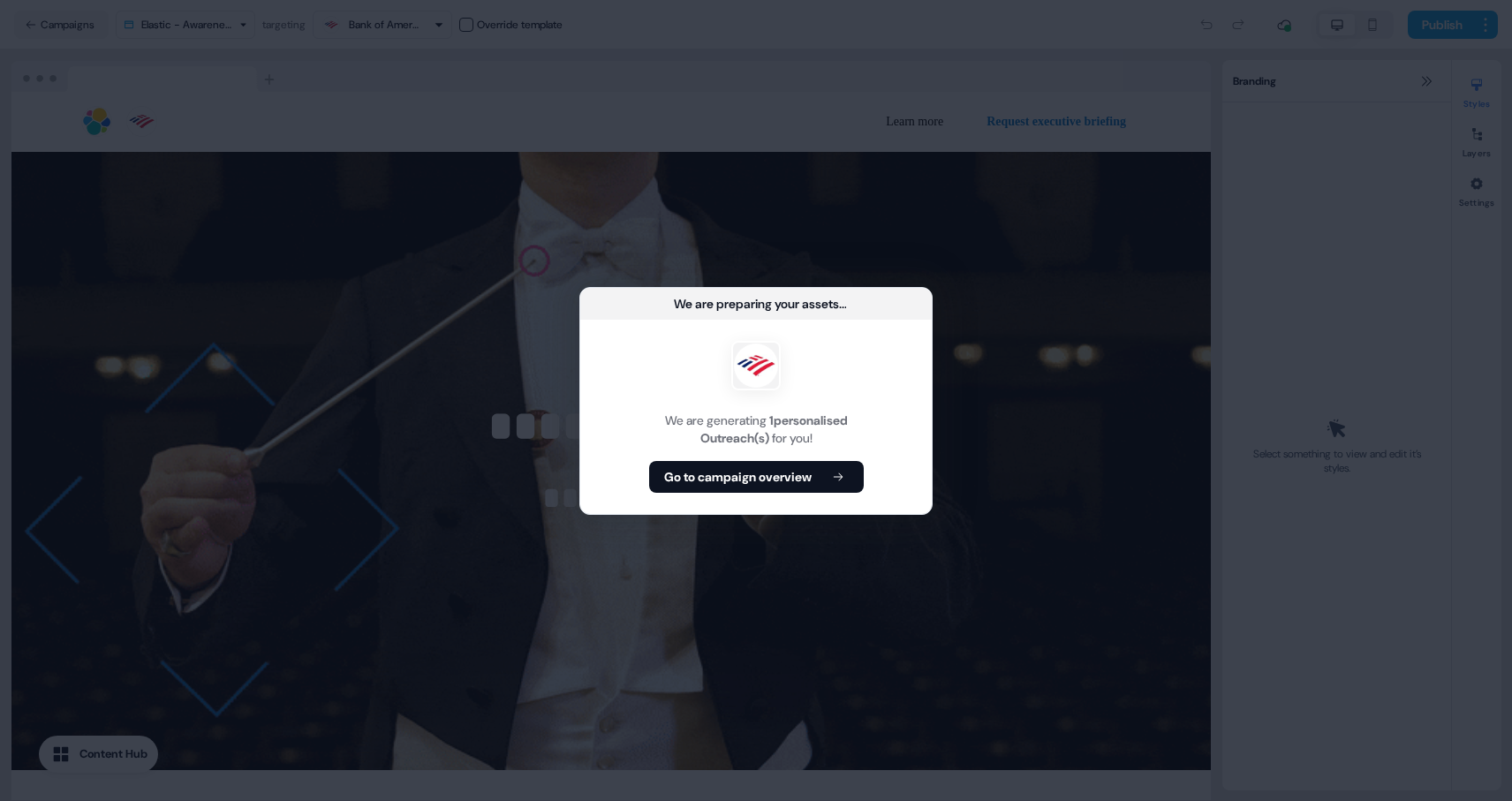
click at [857, 248] on div "We are preparing your assets ... We are generating 1 personalised Outreach(s) f…" at bounding box center [756, 400] width 1512 height 801
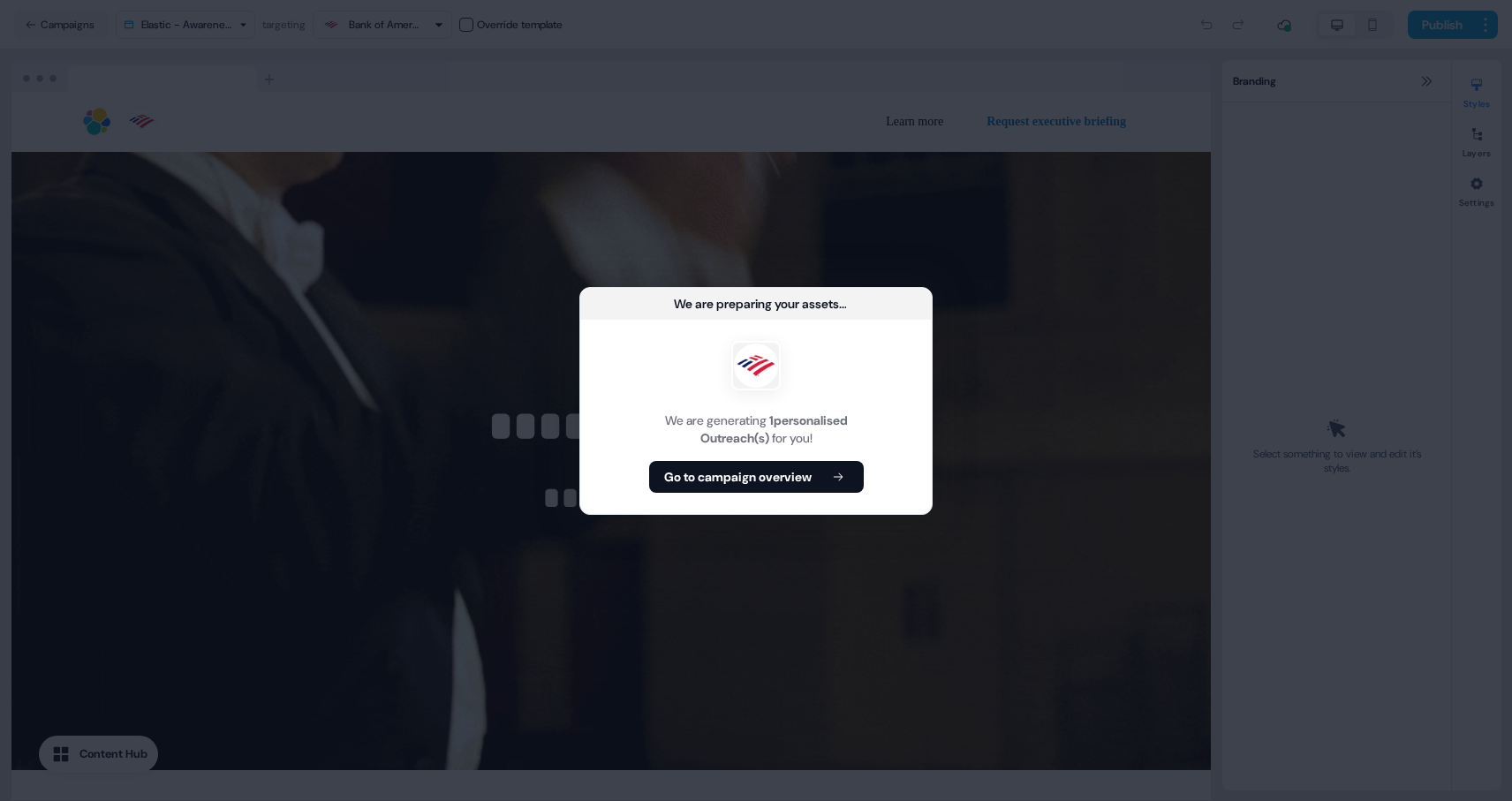
click at [519, 216] on div "We are preparing your assets ... We are generating 1 personalised Outreach(s) f…" at bounding box center [756, 400] width 1512 height 801
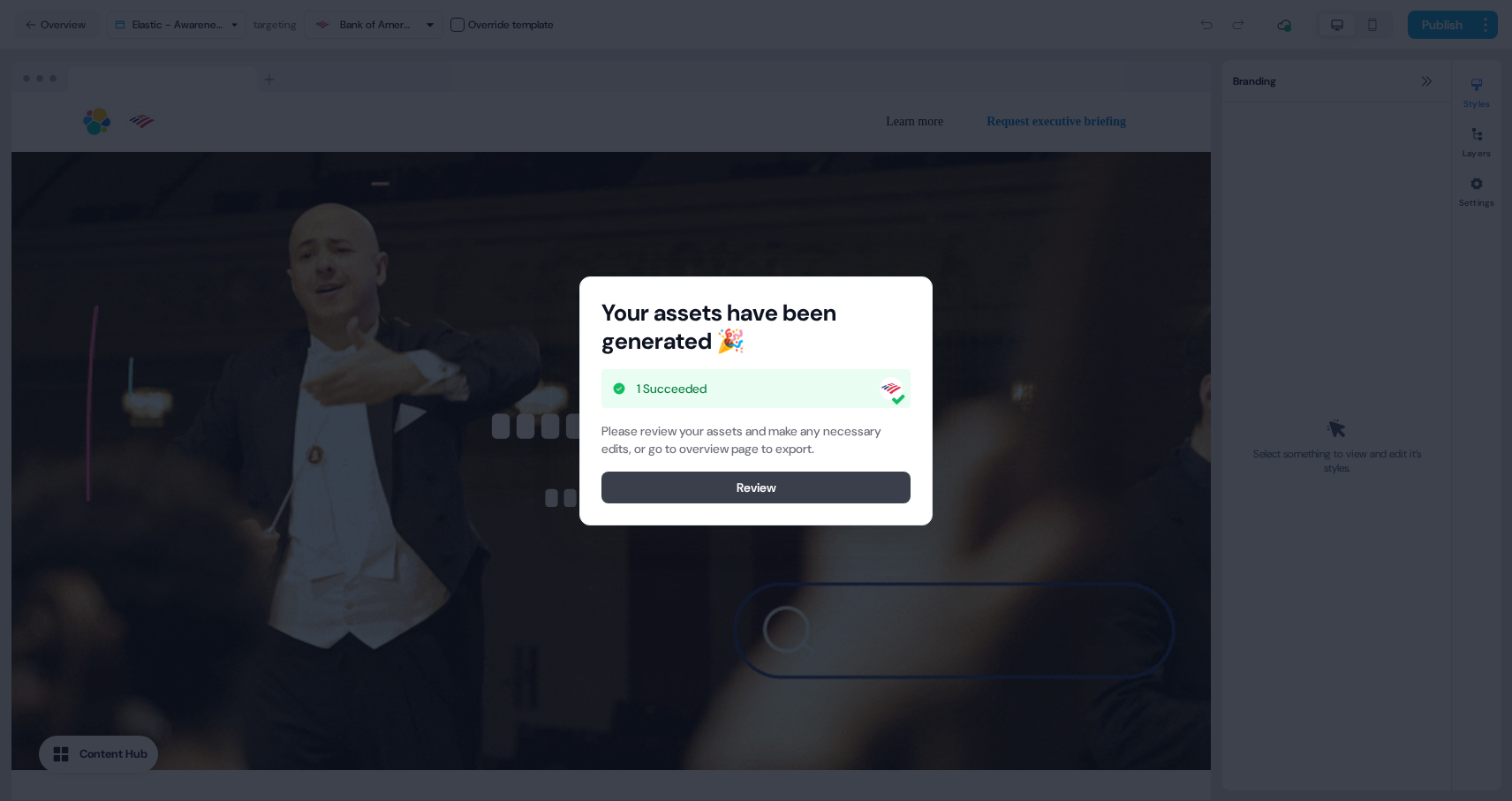
click at [820, 484] on button "Review" at bounding box center [756, 487] width 310 height 32
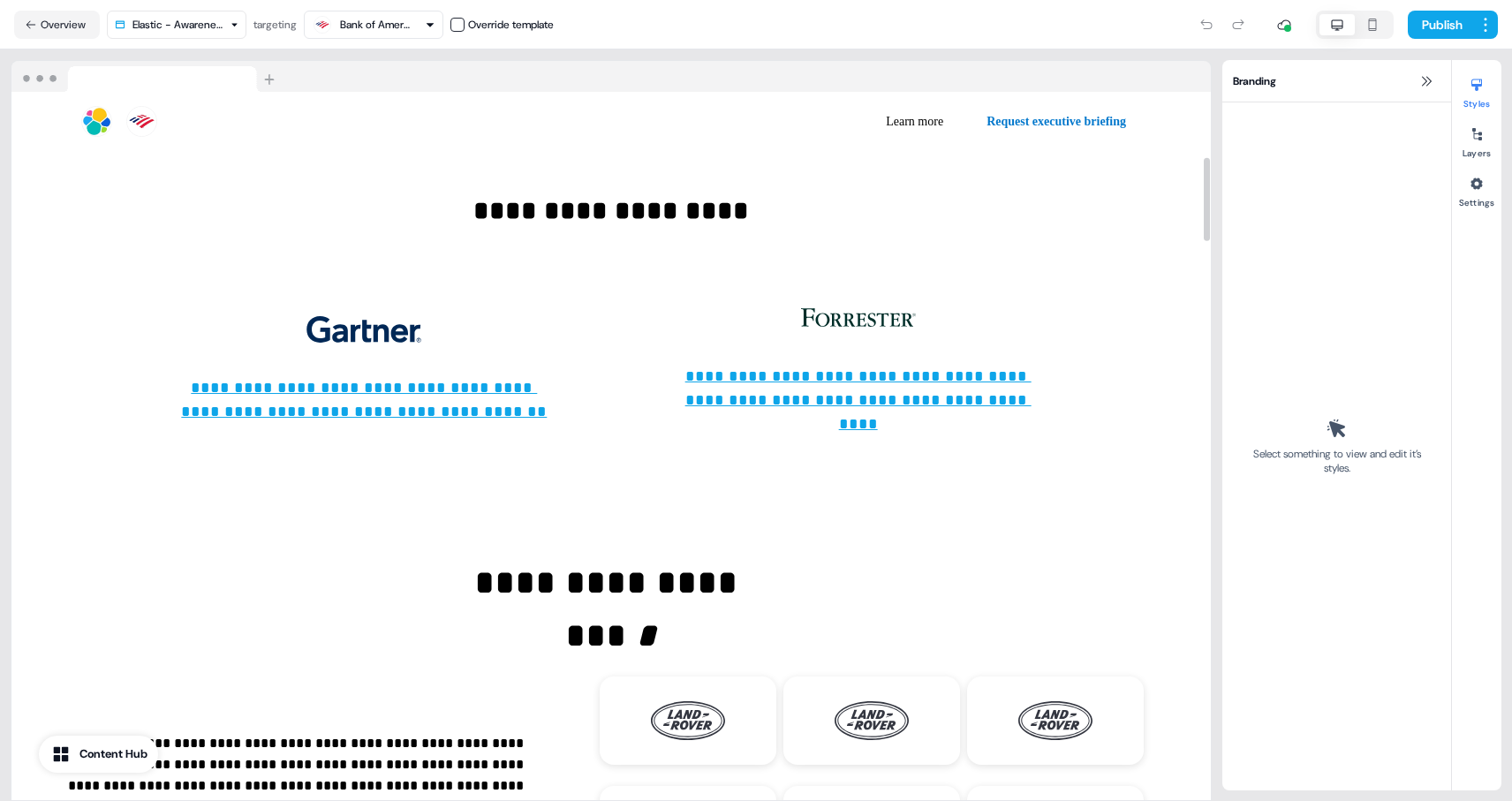
scroll to position [469, 0]
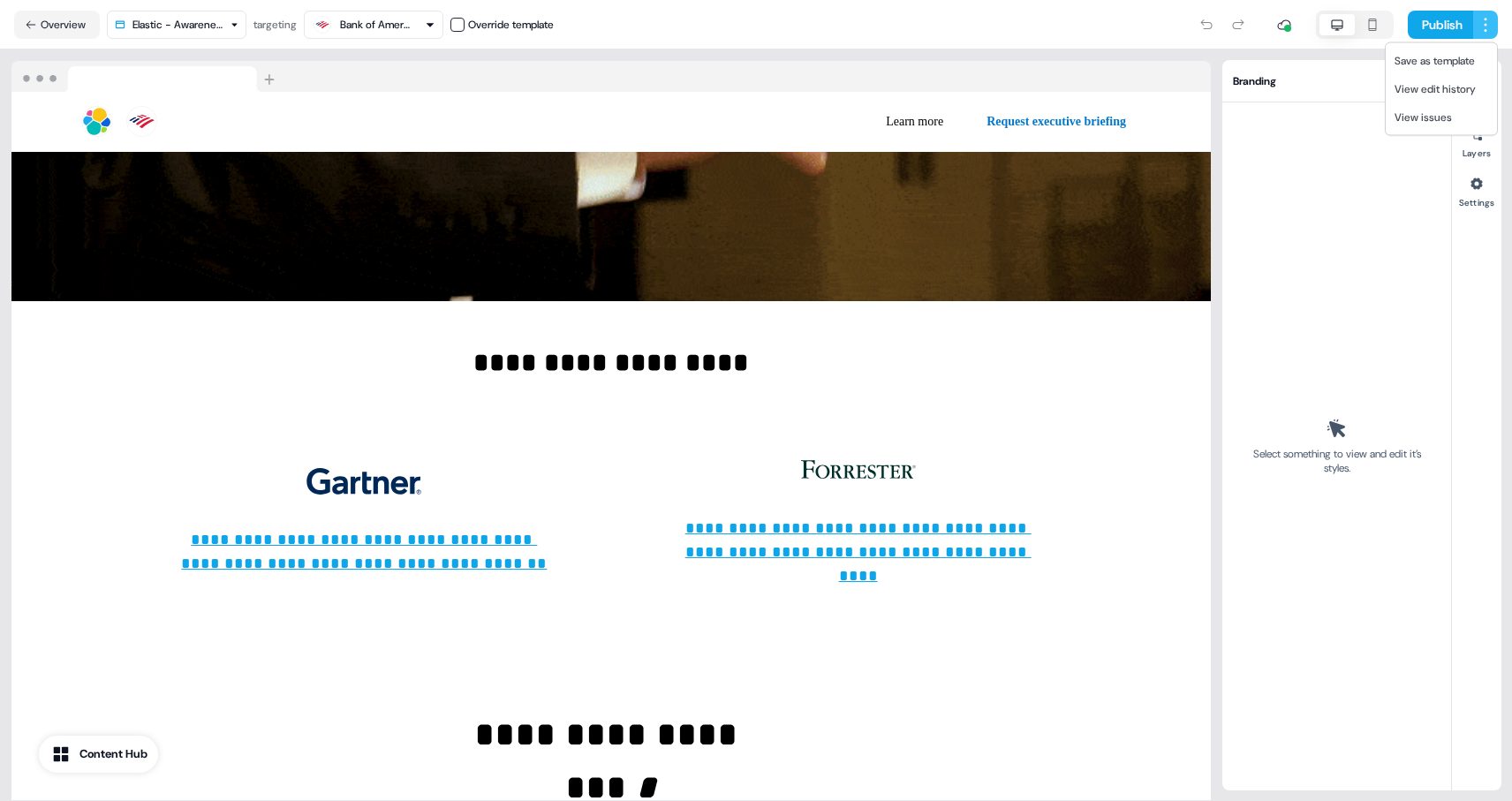
click at [1484, 23] on html "**********" at bounding box center [756, 400] width 1512 height 801
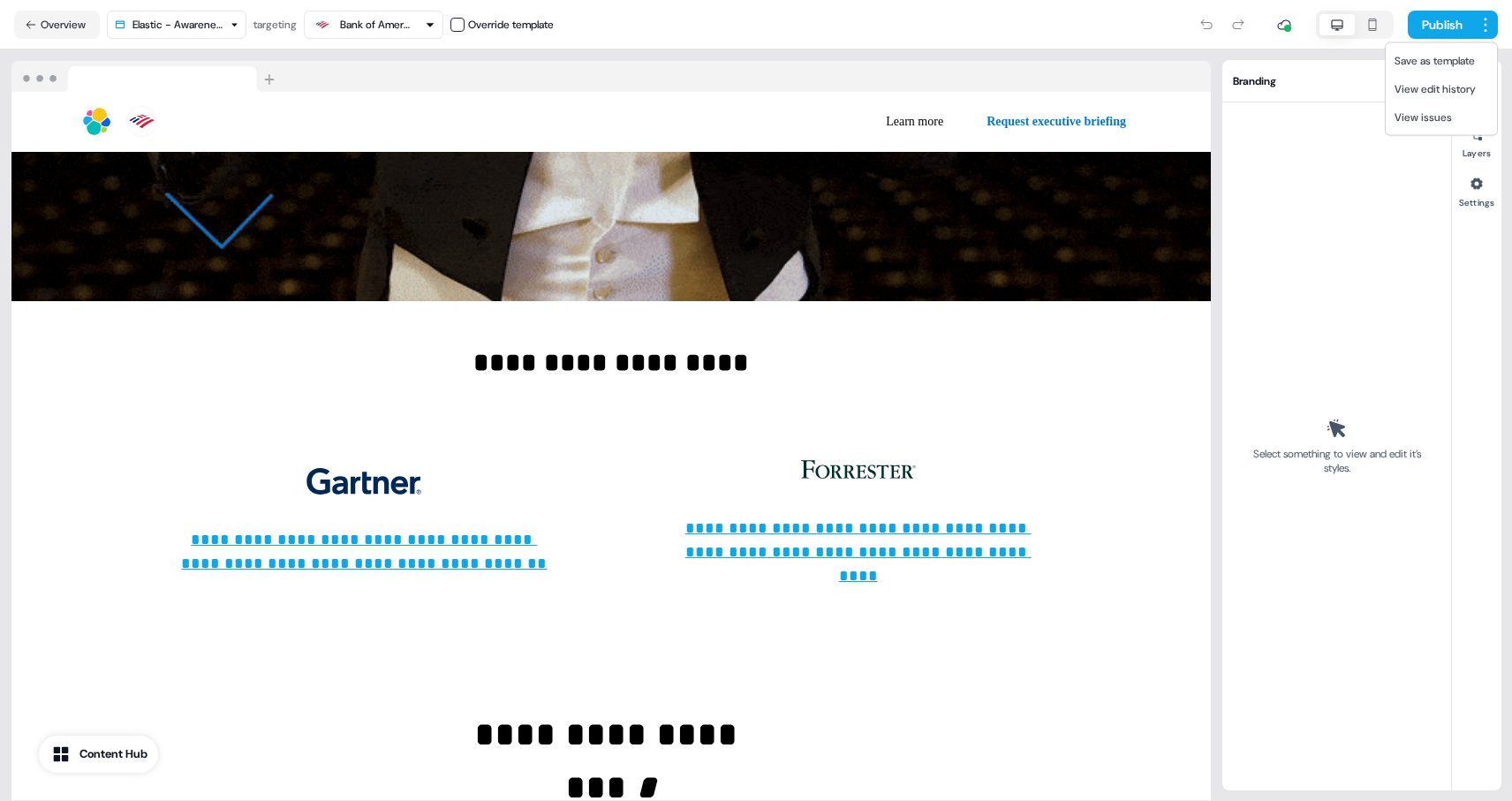
click at [1428, 39] on html "**********" at bounding box center [756, 400] width 1512 height 801
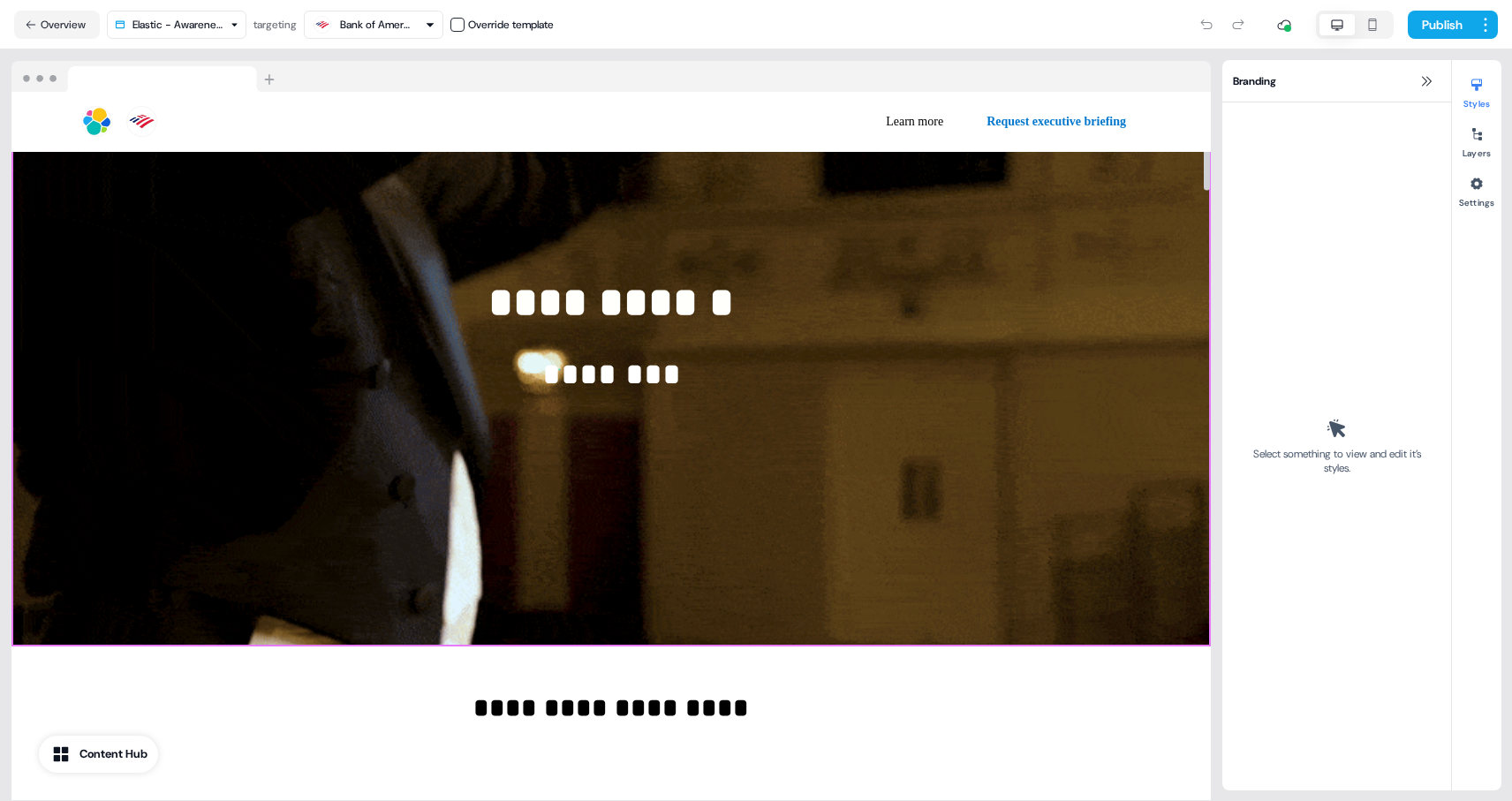
scroll to position [0, 0]
